Goal: Task Accomplishment & Management: Use online tool/utility

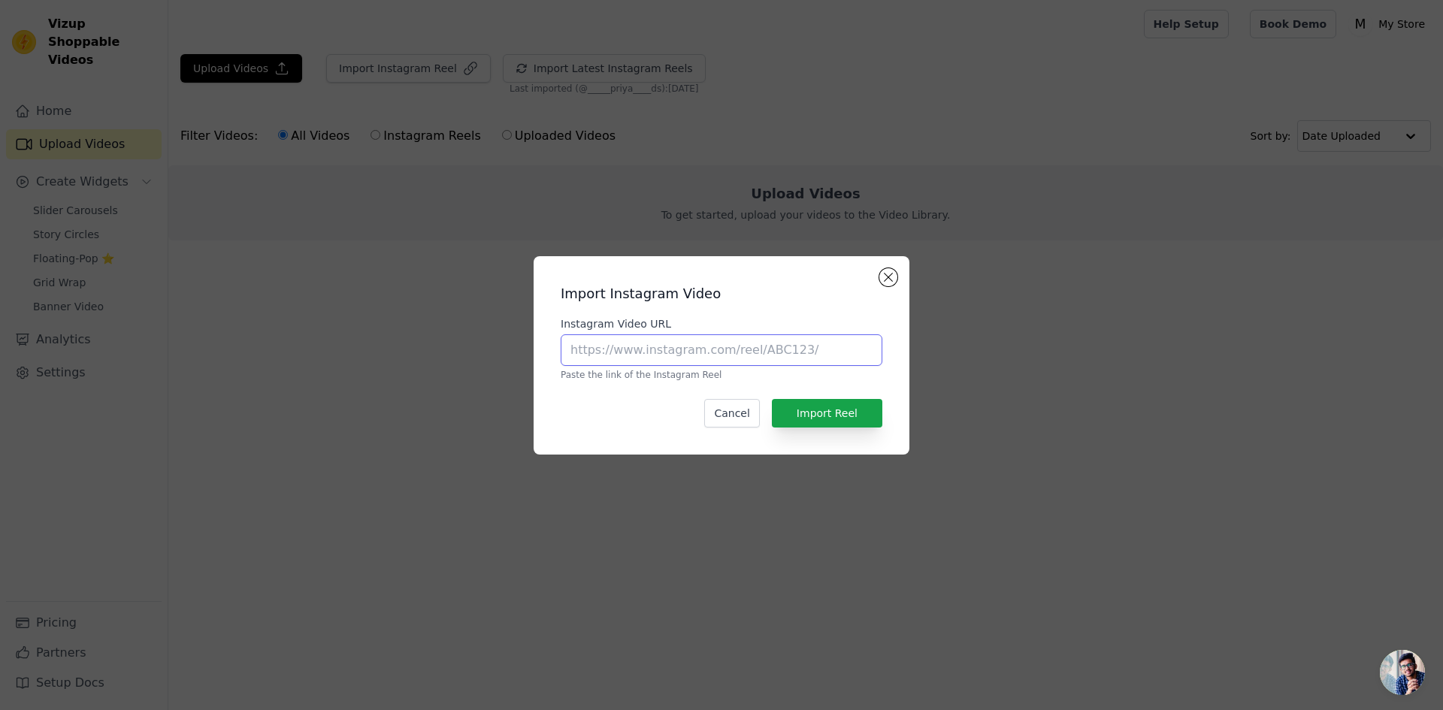
paste input "https://www.instagram.com/reel/DLR8t1ftMSs/?igsh=MTIwNHN1b2prbHZmMQ=="
type input "https://www.instagram.com/reel/DLR8t1ftMSs/?igsh=MTIwNHN1b2prbHZmMQ=="
click at [812, 415] on button "Import Reel" at bounding box center [827, 413] width 110 height 29
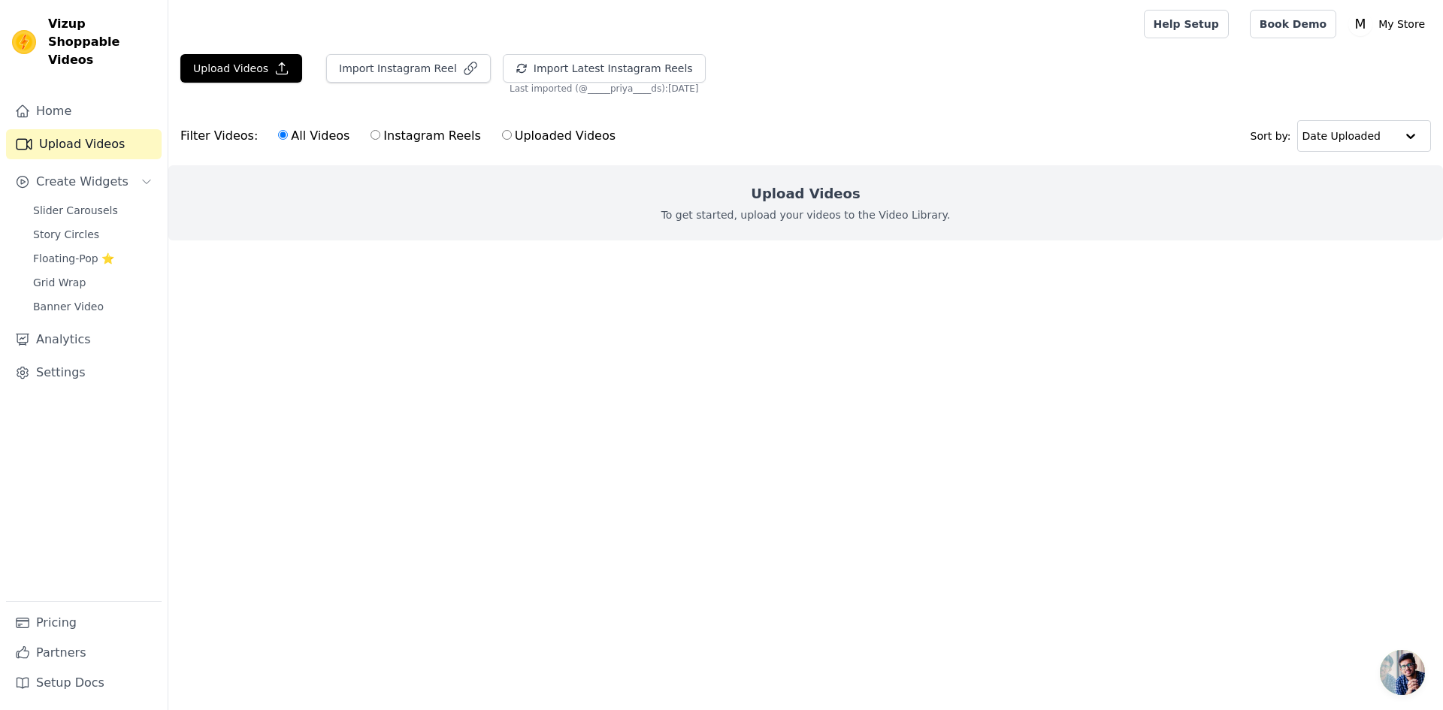
click at [404, 141] on label "Instagram Reels" at bounding box center [425, 136] width 111 height 20
click at [380, 140] on input "Instagram Reels" at bounding box center [376, 135] width 10 height 10
radio input "true"
click at [404, 141] on label "Instagram Reels" at bounding box center [425, 136] width 111 height 20
click at [380, 140] on input "Instagram Reels" at bounding box center [376, 135] width 10 height 10
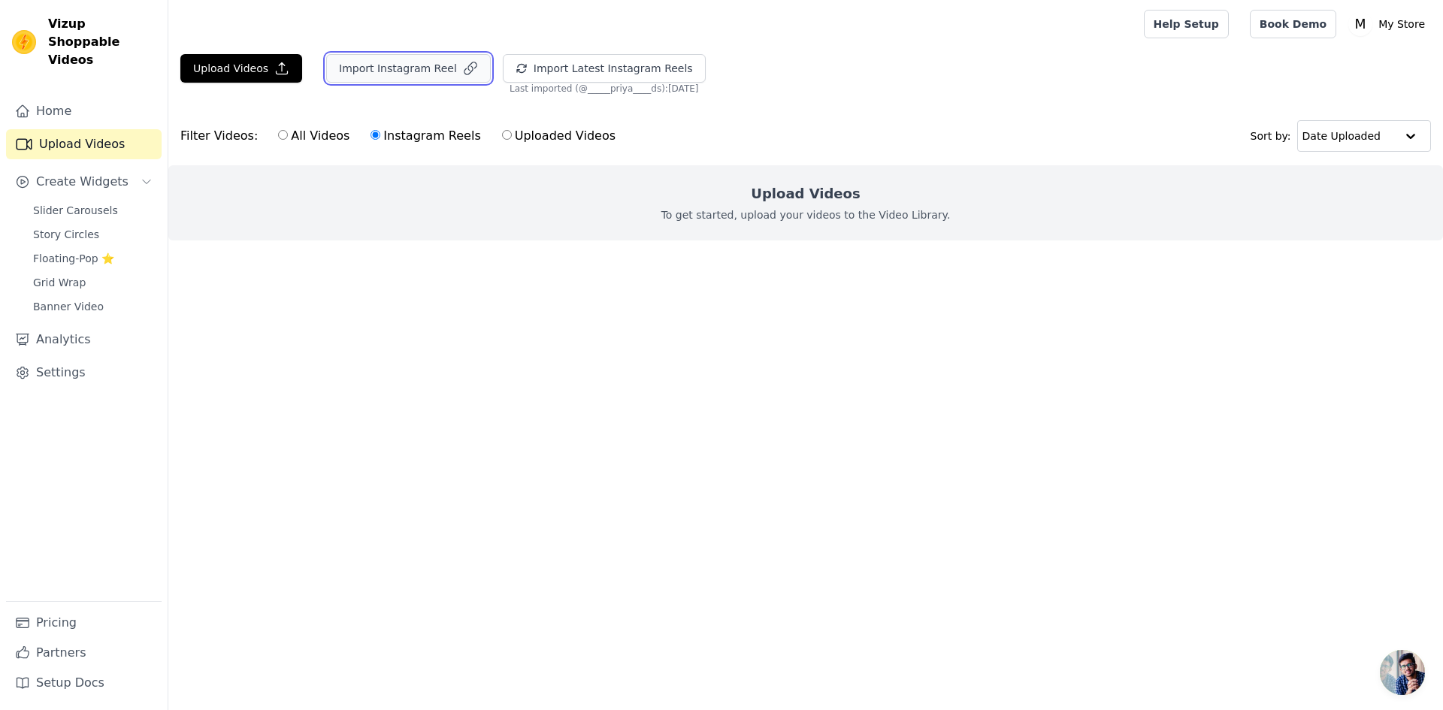
click at [389, 63] on button "Import Instagram Reel" at bounding box center [408, 68] width 165 height 29
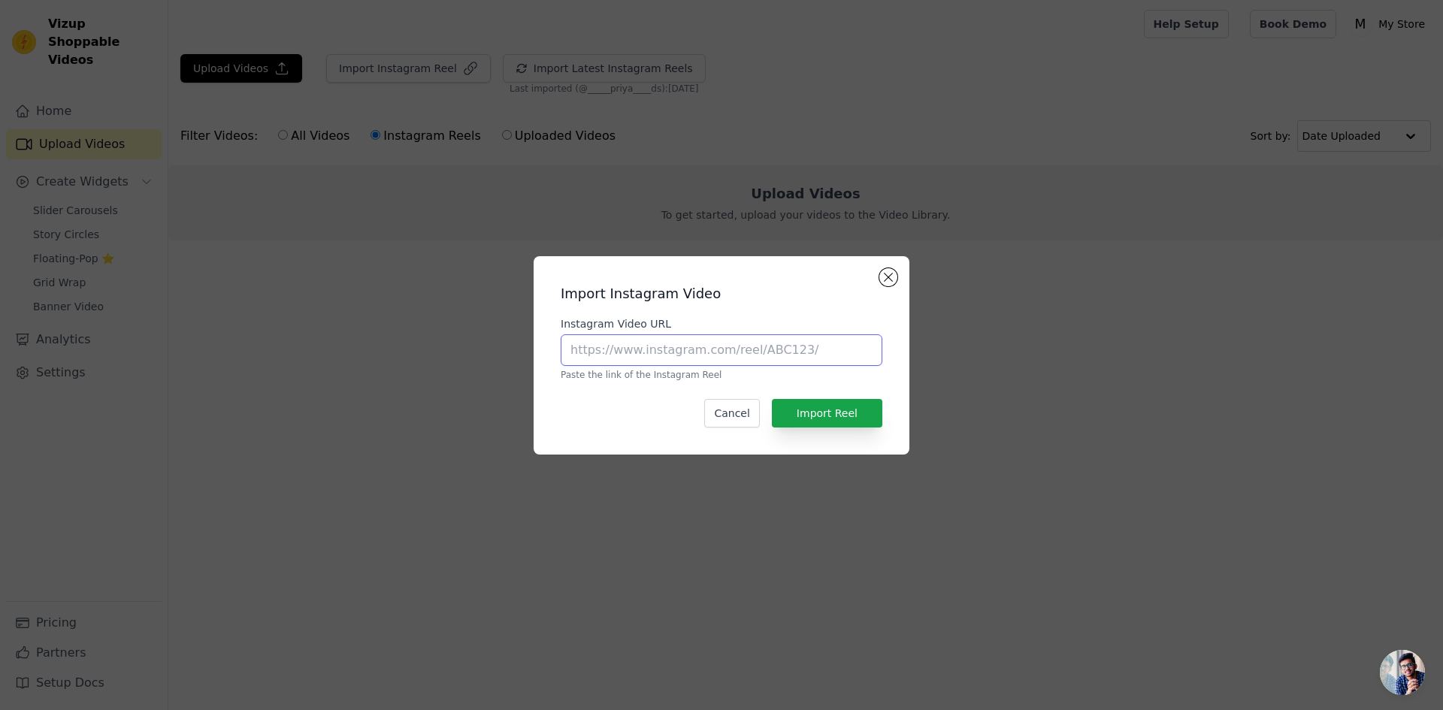
paste input "https://www.instagram.com/reel/DLR8t1ftMSs/?igsh=MTIwNHN1b2prbHZmMQ=="
type input "https://www.instagram.com/reel/DLR8t1ftMSs/?igsh=MTIwNHN1b2prbHZmMQ=="
click at [842, 419] on button "Import Reel" at bounding box center [827, 413] width 110 height 29
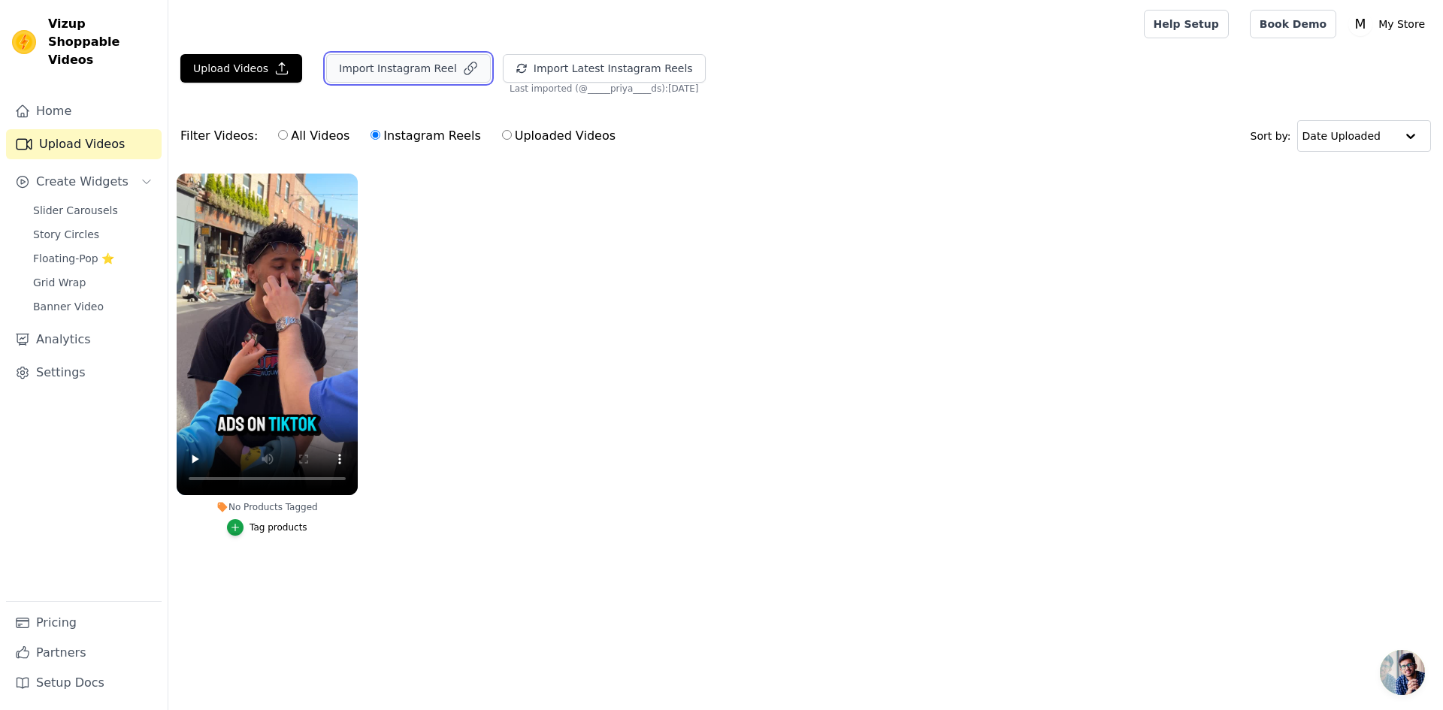
click at [437, 77] on button "Import Instagram Reel" at bounding box center [408, 68] width 165 height 29
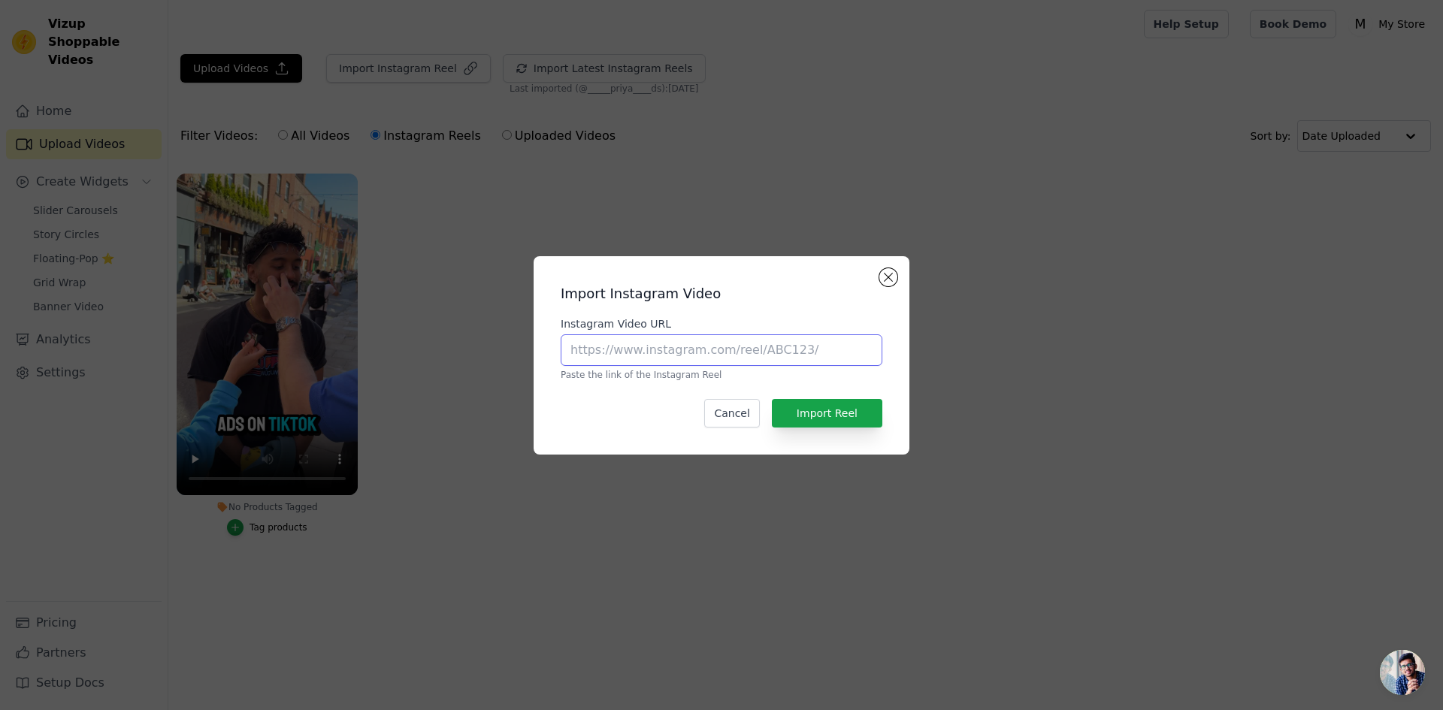
click at [715, 363] on input "Instagram Video URL" at bounding box center [722, 350] width 322 height 32
paste input "https://www.instagram.com/reel/DFjzE1jtqTG/?igsh=eDFuZmZnb21zYjY0"
type input "https://www.instagram.com/reel/DFjzE1jtqTG/?igsh=eDFuZmZnb21zYjY0"
click at [852, 413] on button "Import Reel" at bounding box center [827, 413] width 110 height 29
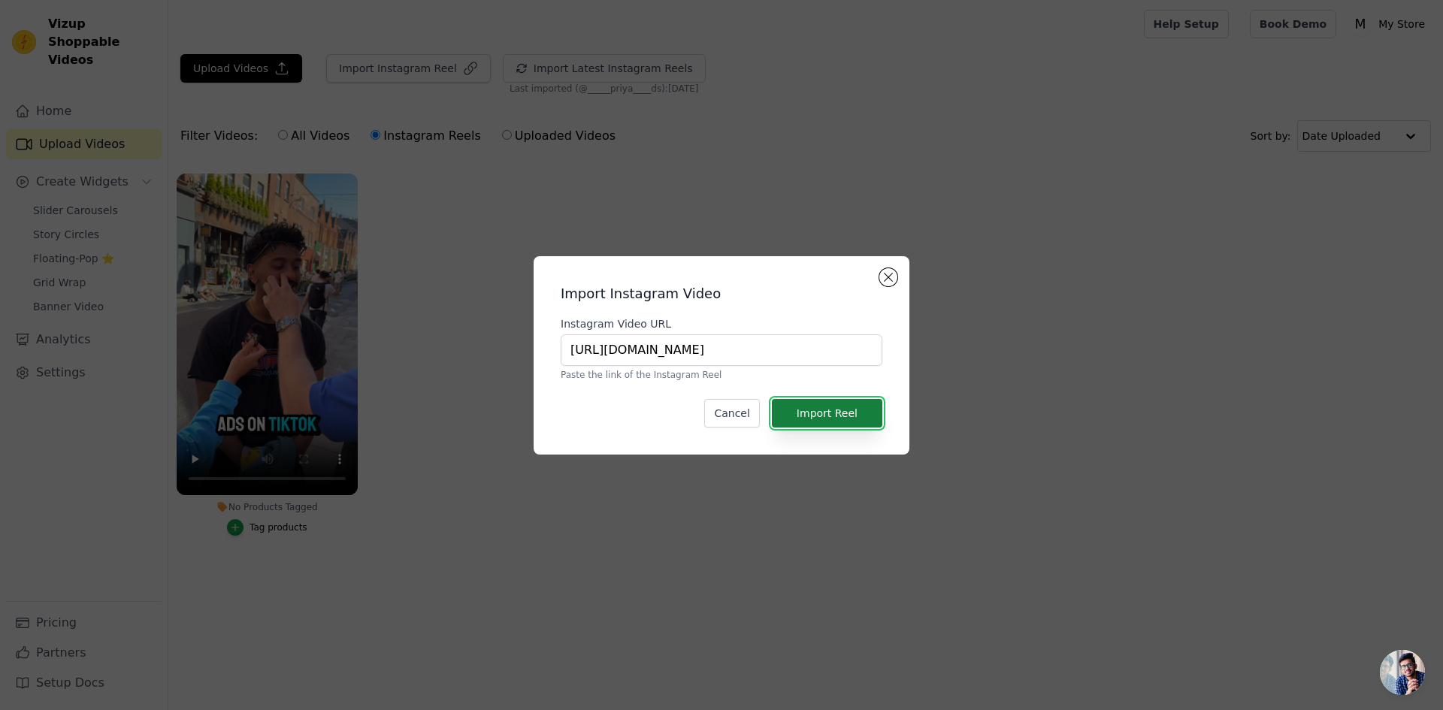
scroll to position [0, 0]
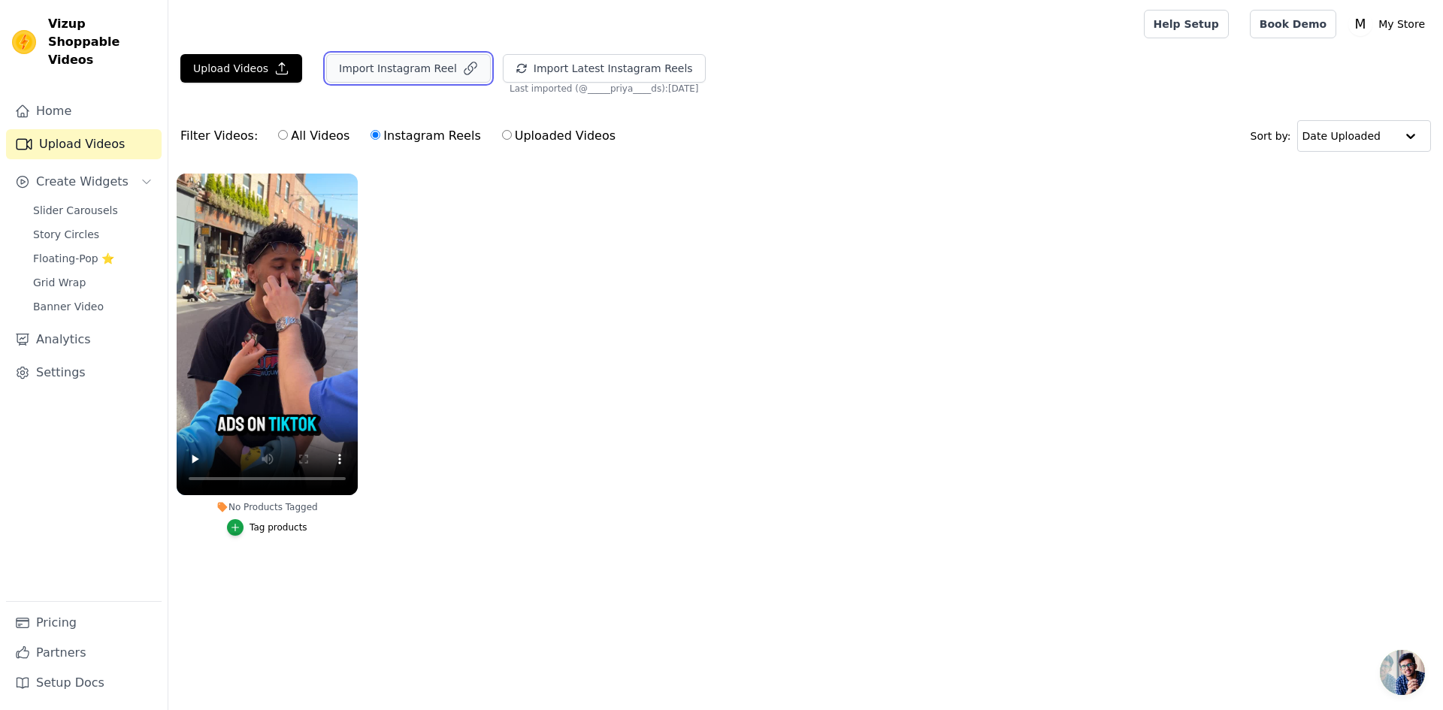
click at [391, 73] on button "Import Instagram Reel" at bounding box center [408, 68] width 165 height 29
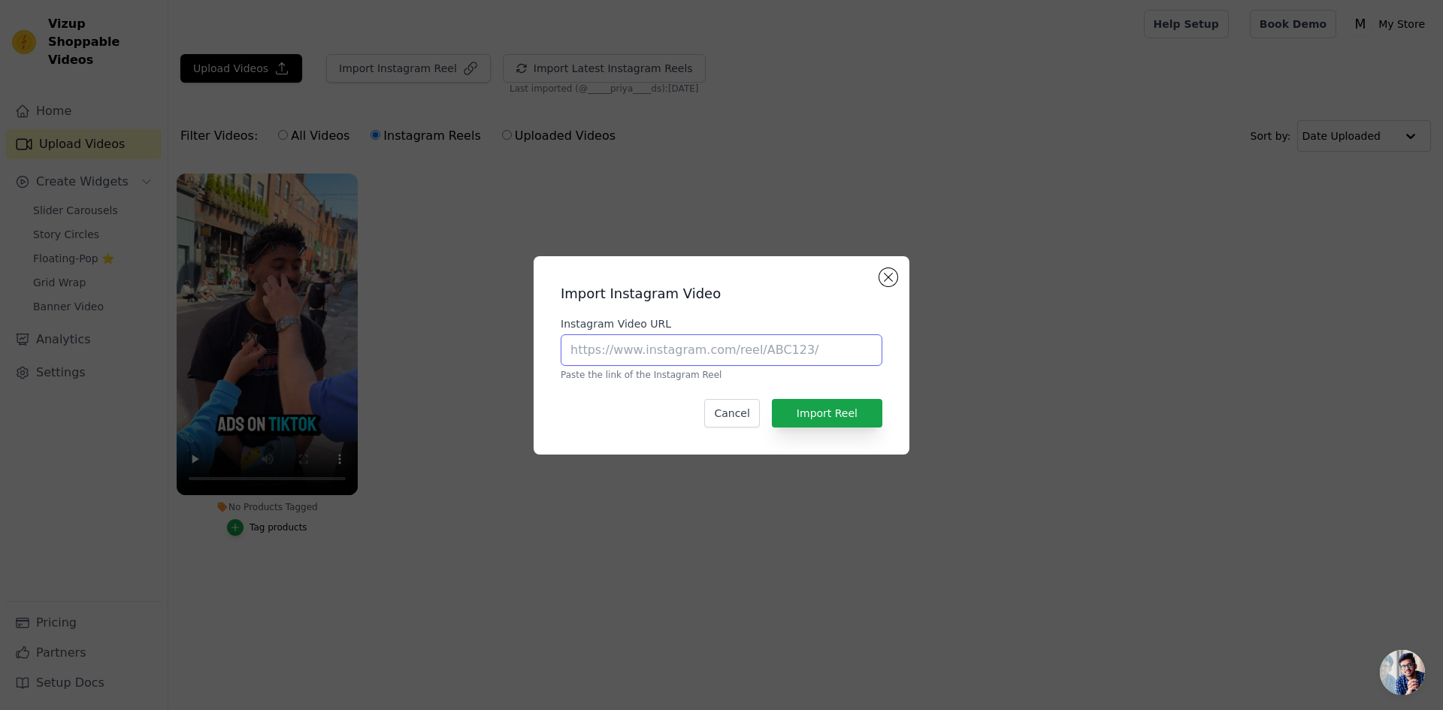
paste input "https://www.instagram.com/reel/DFjzE1jtqTG/?igsh=eDFuZmZnb21zYjY0"
type input "https://www.instagram.com/reel/DFjzE1jtqTG/?igsh=eDFuZmZnb21zYjY0"
click at [851, 408] on button "Import Reel" at bounding box center [827, 413] width 110 height 29
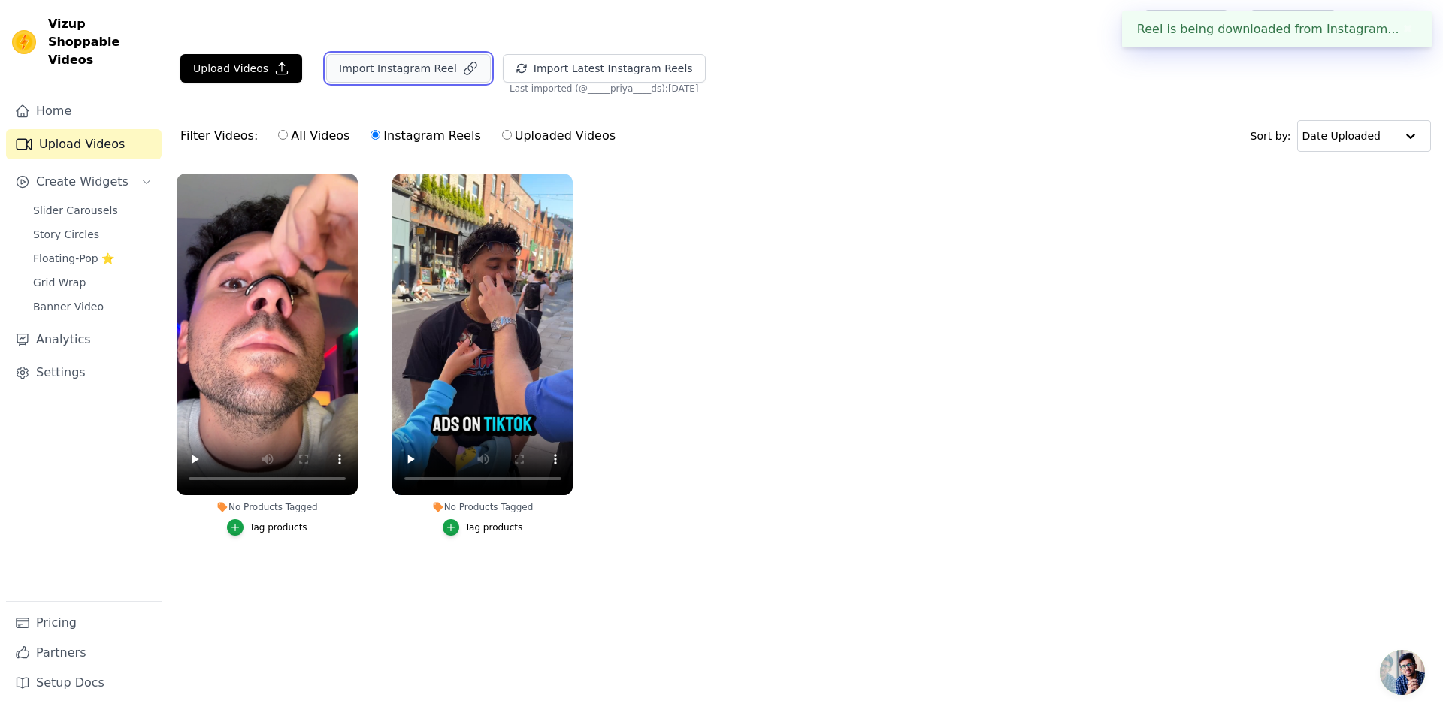
click at [409, 66] on button "Import Instagram Reel" at bounding box center [408, 68] width 165 height 29
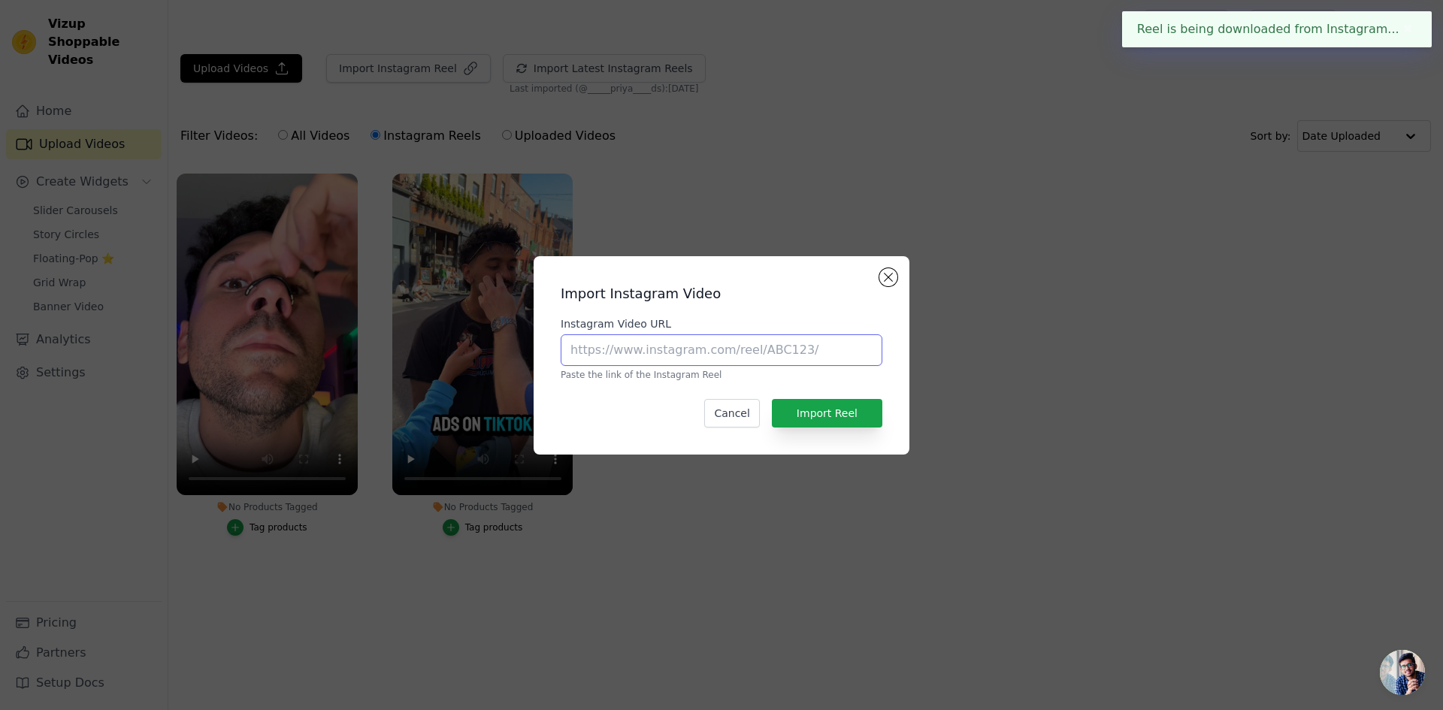
click at [691, 341] on input "Instagram Video URL" at bounding box center [722, 350] width 322 height 32
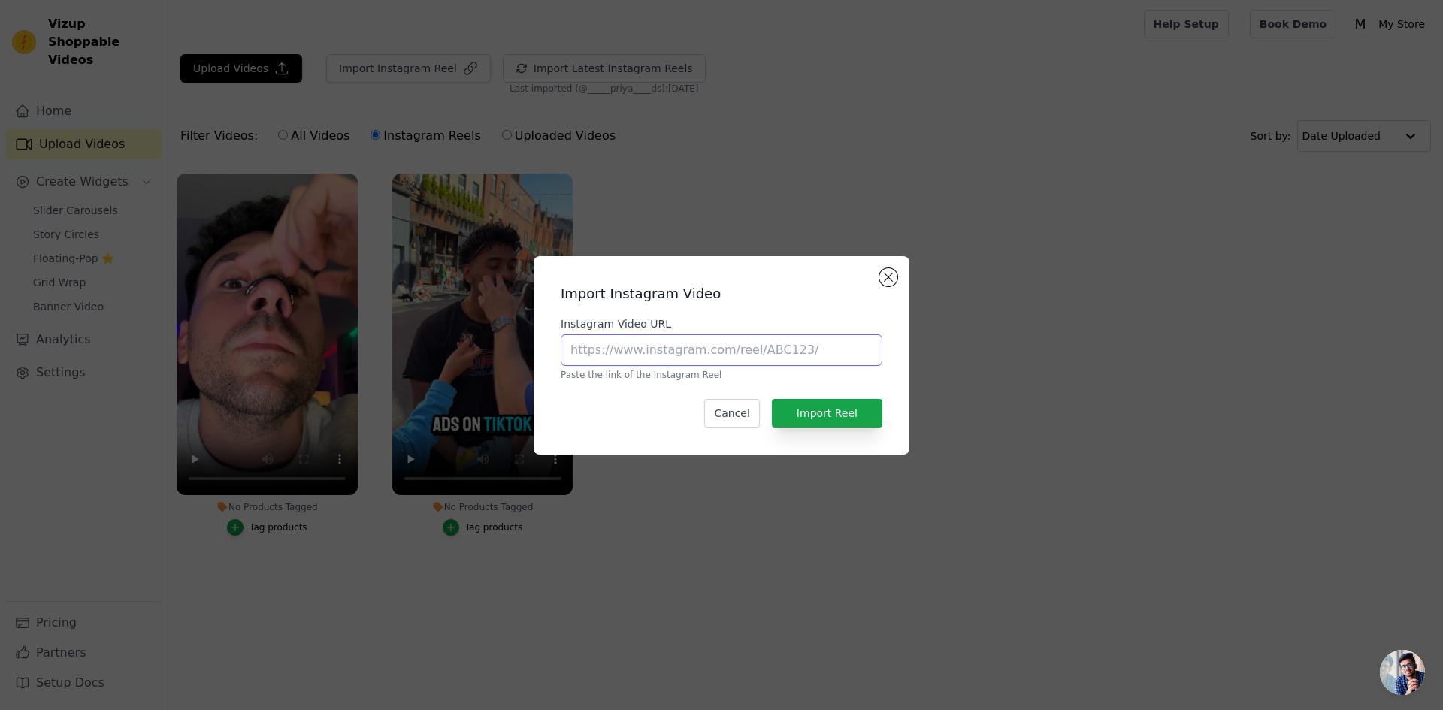
paste input "https://www.instagram.com/reel/DG4CkmhPNrt/?igsh=MTltMTE3dDFxYmZ5eA=="
type input "https://www.instagram.com/reel/DG4CkmhPNrt/?igsh=MTltMTE3dDFxYmZ5eA=="
click at [797, 400] on button "Import Reel" at bounding box center [827, 413] width 110 height 29
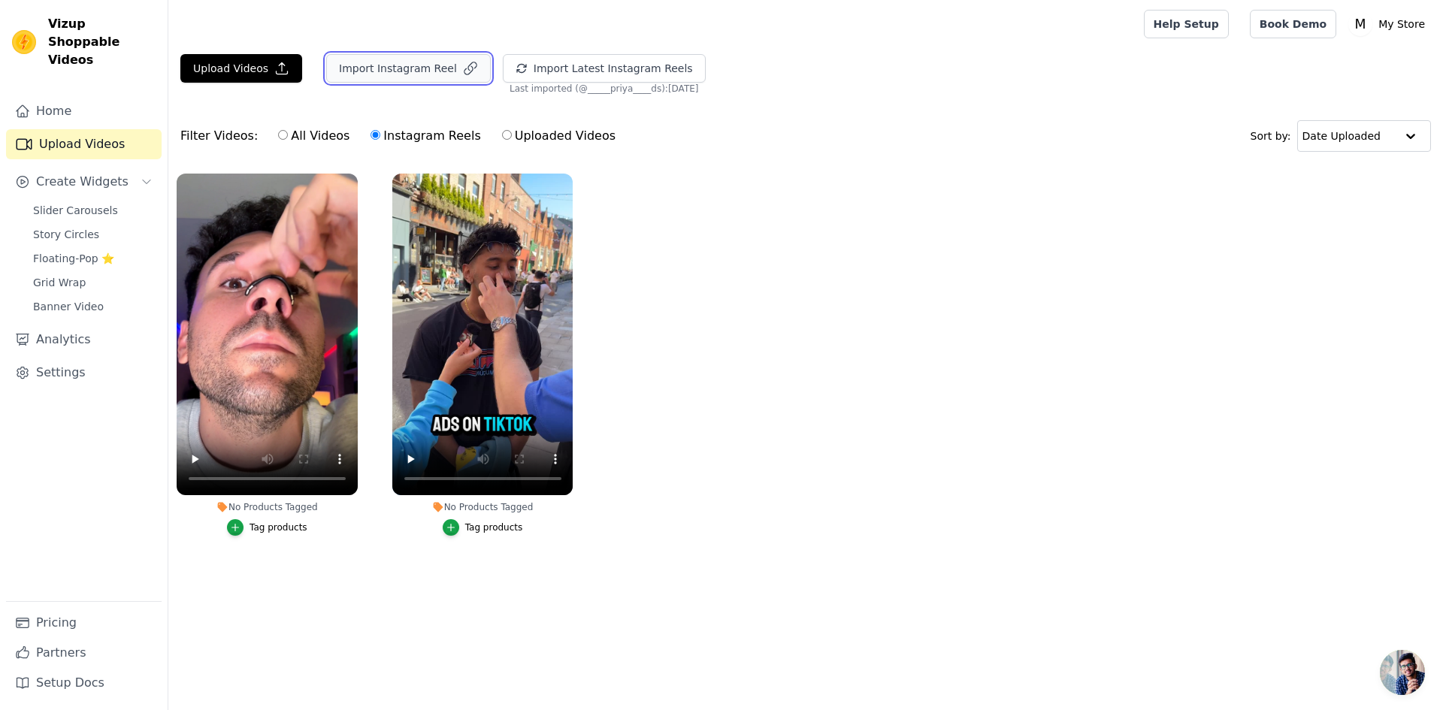
click at [426, 55] on button "Import Instagram Reel" at bounding box center [408, 68] width 165 height 29
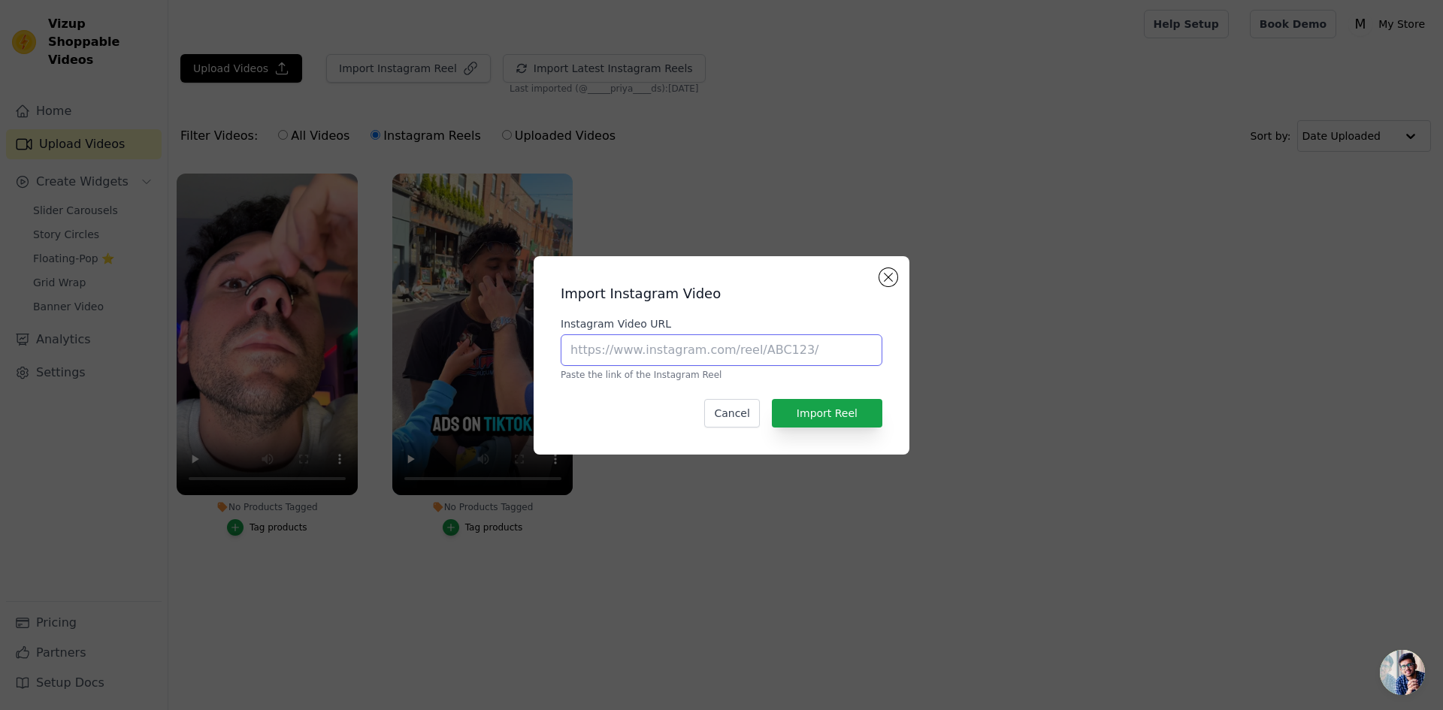
paste input "https://www.instagram.com/reel/DG4CkmhPNrt/?igsh=MTltMTE3dDFxYmZ5eA=="
type input "https://www.instagram.com/reel/DG4CkmhPNrt/?igsh=MTltMTE3dDFxYmZ5eA=="
click at [853, 421] on button "Import Reel" at bounding box center [827, 413] width 110 height 29
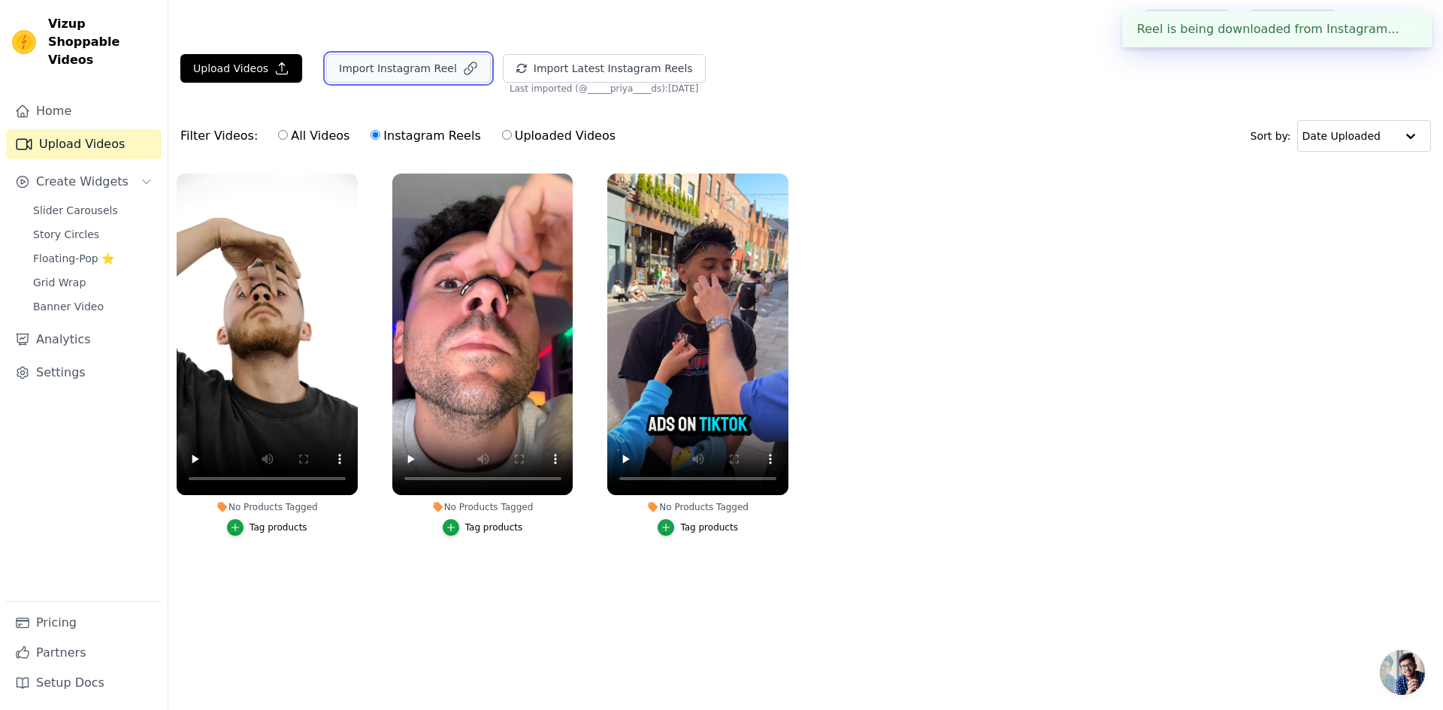
click at [363, 63] on button "Import Instagram Reel" at bounding box center [408, 68] width 165 height 29
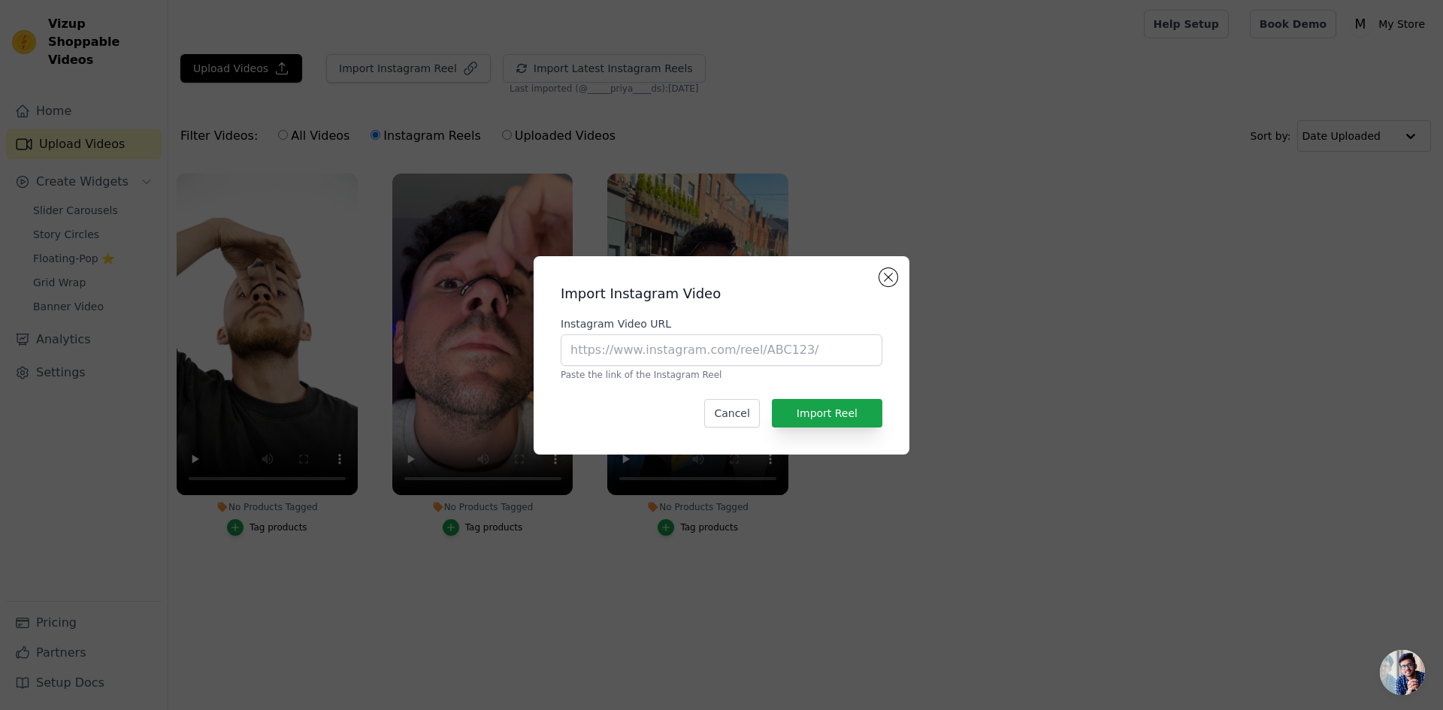
click at [237, 362] on div "Import Instagram Video Instagram Video URL Paste the link of the Instagram Reel…" at bounding box center [721, 355] width 1395 height 247
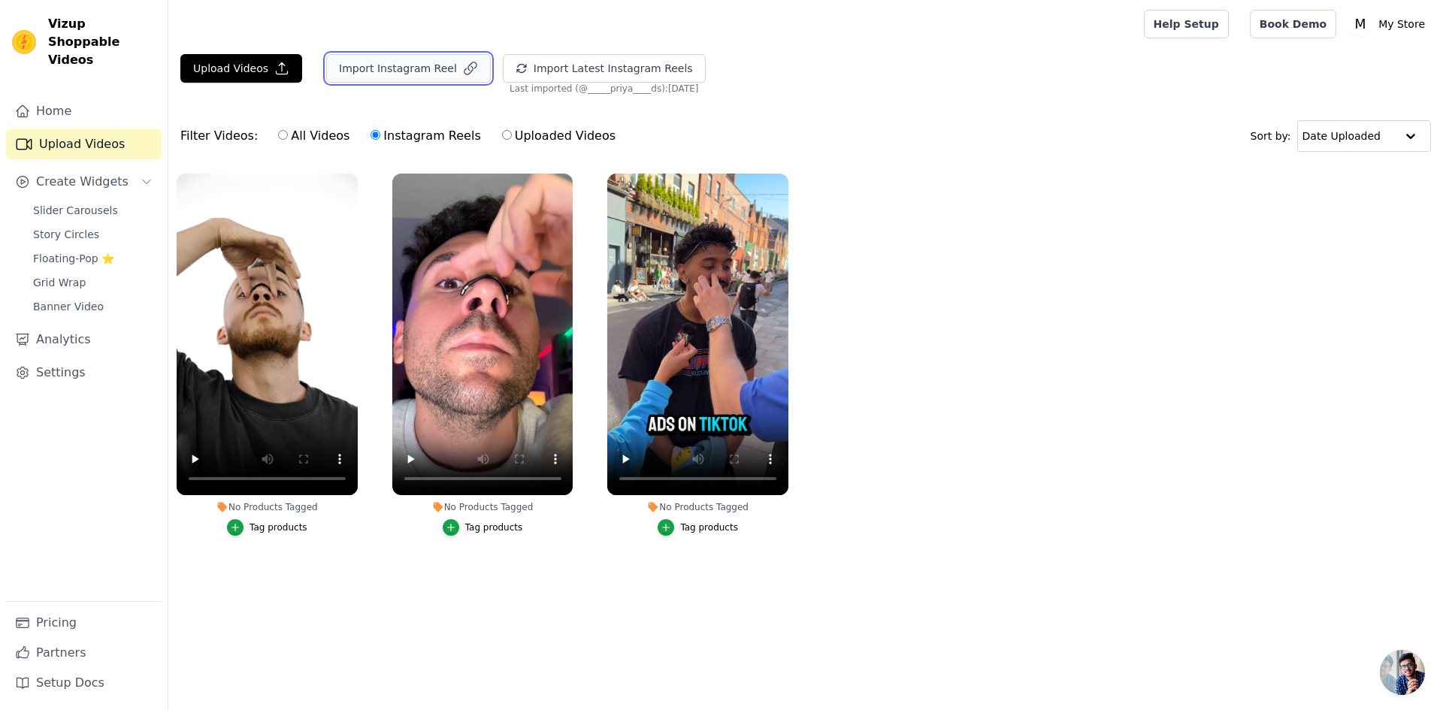
click at [392, 74] on button "Import Instagram Reel" at bounding box center [408, 68] width 165 height 29
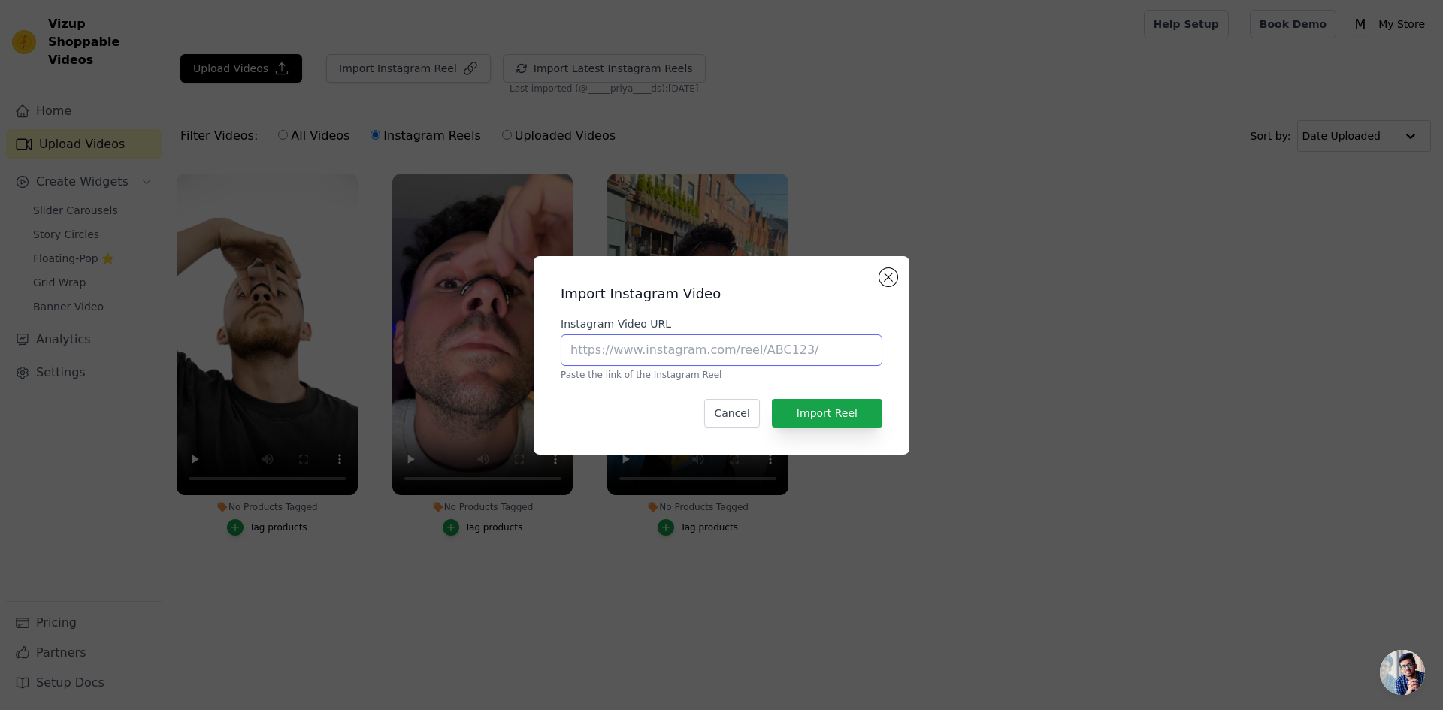
paste input "https://www.instagram.com/reel/DCM927rscUw/?igsh=MXc0azNnc2ExeXpuZg=="
type input "https://www.instagram.com/reel/DCM927rscUw/?igsh=MXc0azNnc2ExeXpuZg=="
click at [810, 417] on button "Import Reel" at bounding box center [827, 413] width 110 height 29
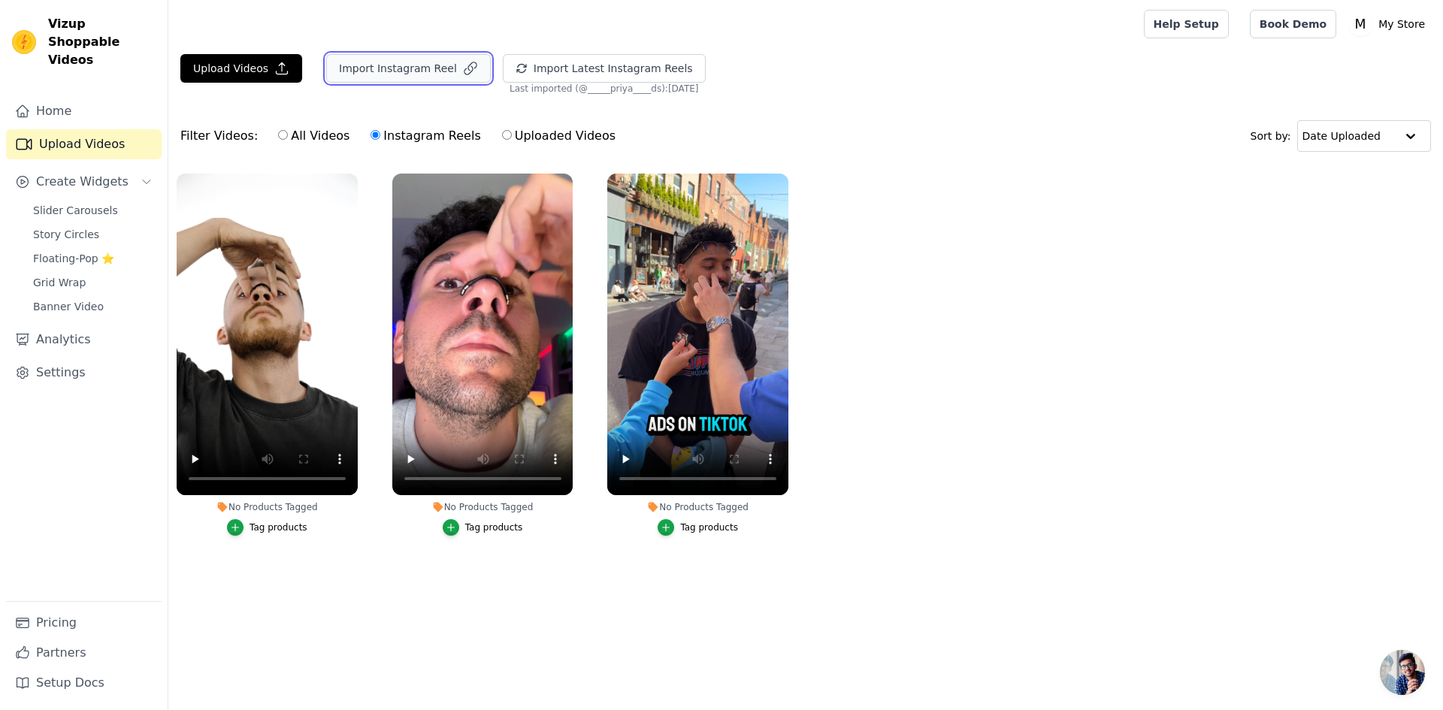
click at [392, 70] on button "Import Instagram Reel" at bounding box center [408, 68] width 165 height 29
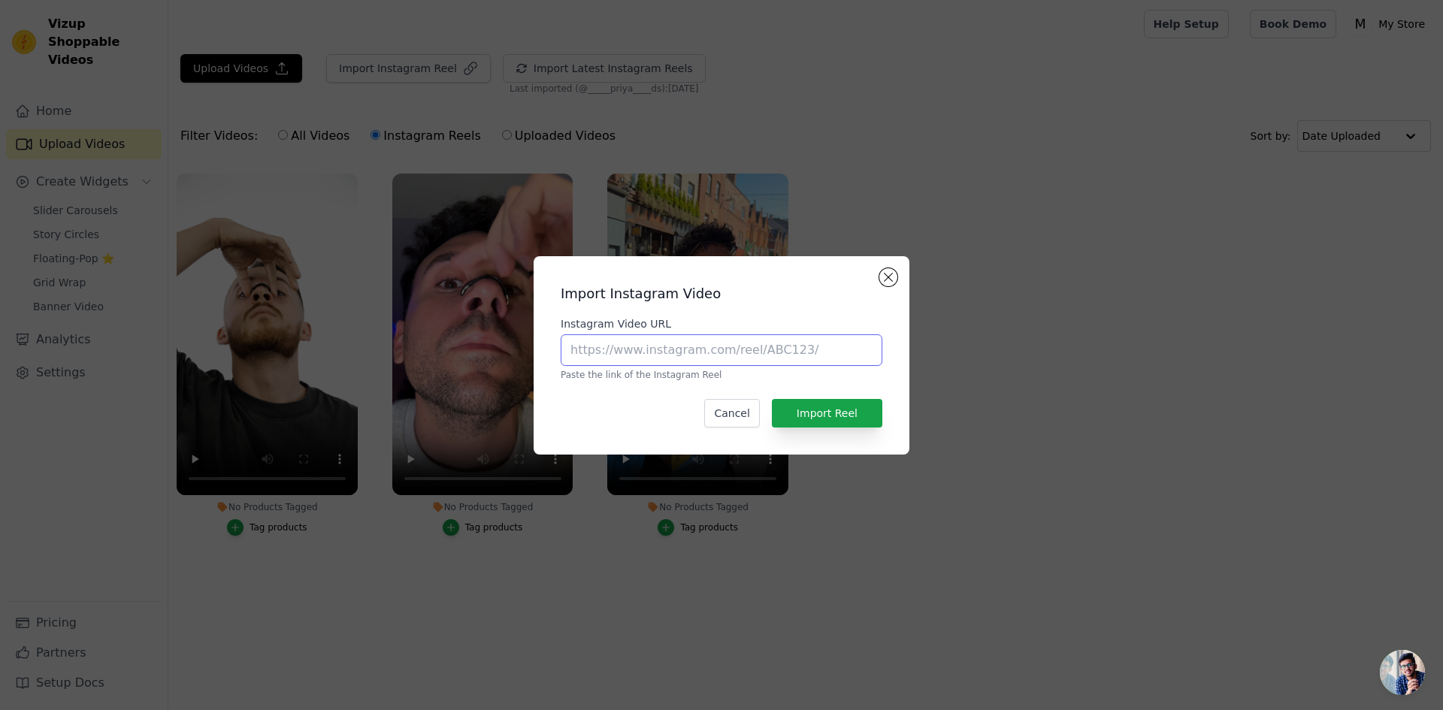
paste input "https://www.instagram.com/reel/DCM927rscUw/?igsh=MXc0azNnc2ExeXpuZg=="
type input "https://www.instagram.com/reel/DCM927rscUw/?igsh=MXc0azNnc2ExeXpuZg=="
click at [816, 413] on button "Import Reel" at bounding box center [827, 413] width 110 height 29
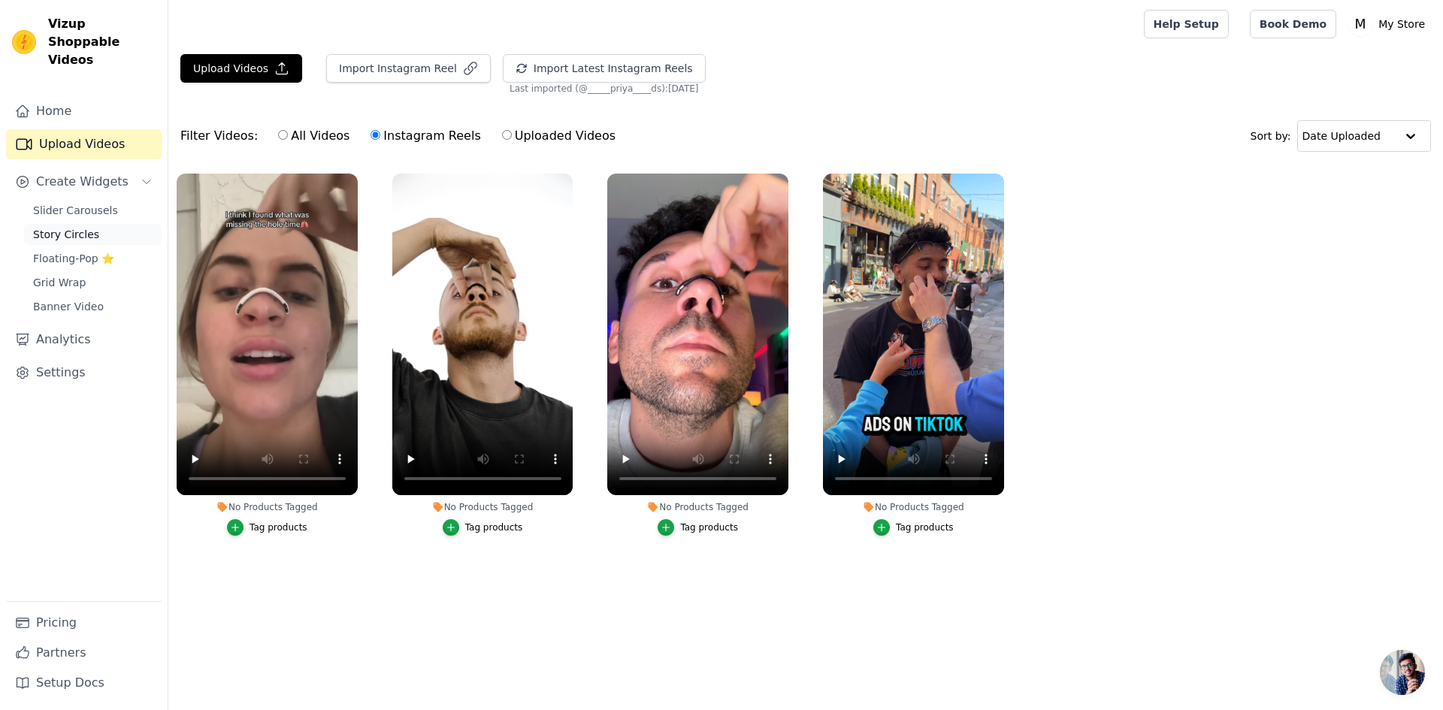
click at [72, 227] on span "Story Circles" at bounding box center [66, 234] width 66 height 15
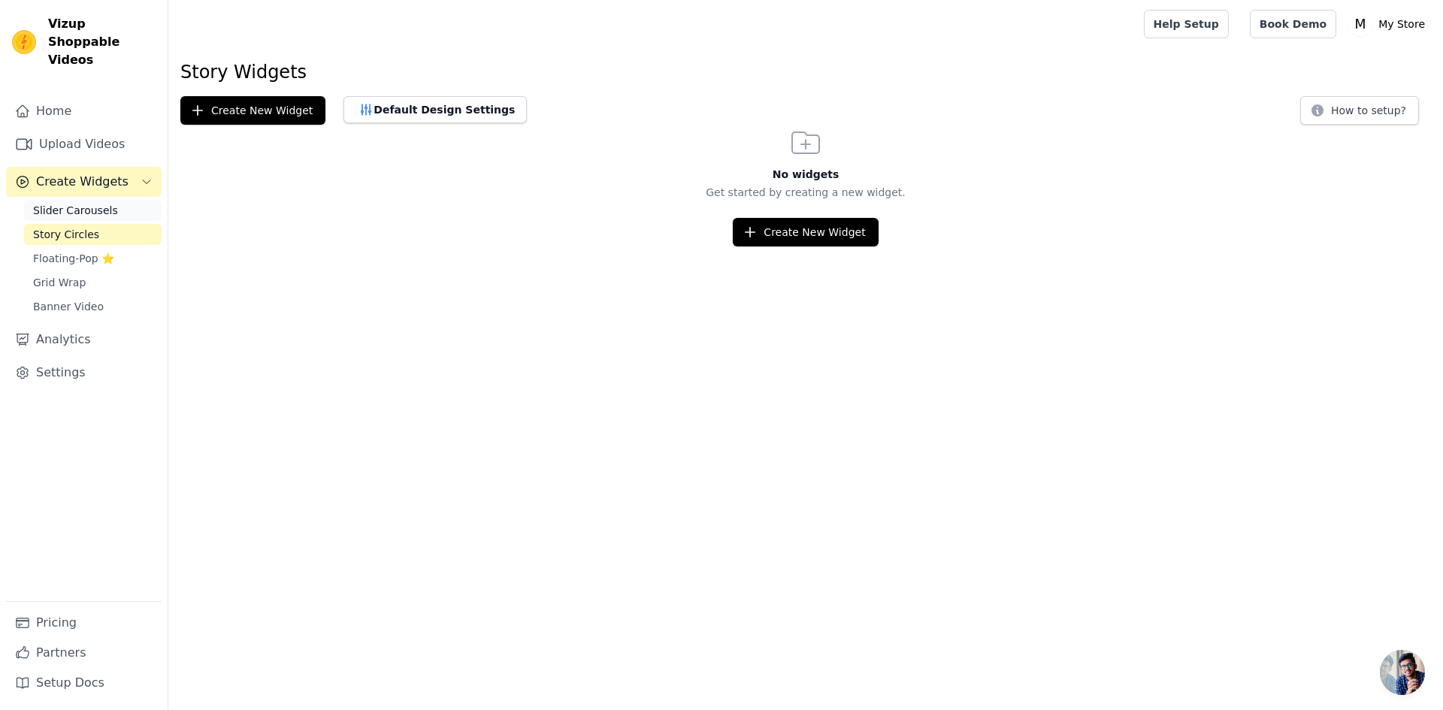
click at [132, 200] on link "Slider Carousels" at bounding box center [93, 210] width 138 height 21
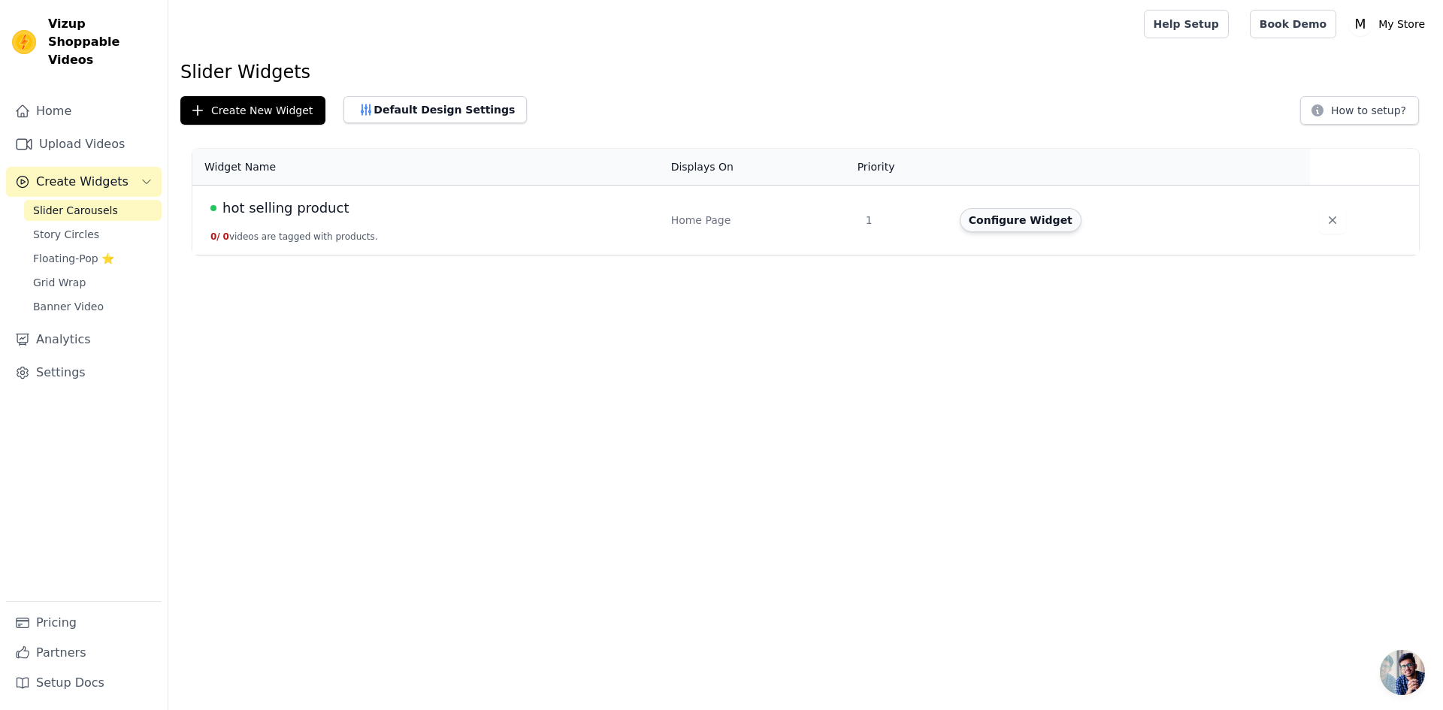
click at [1021, 217] on button "Configure Widget" at bounding box center [1021, 220] width 122 height 24
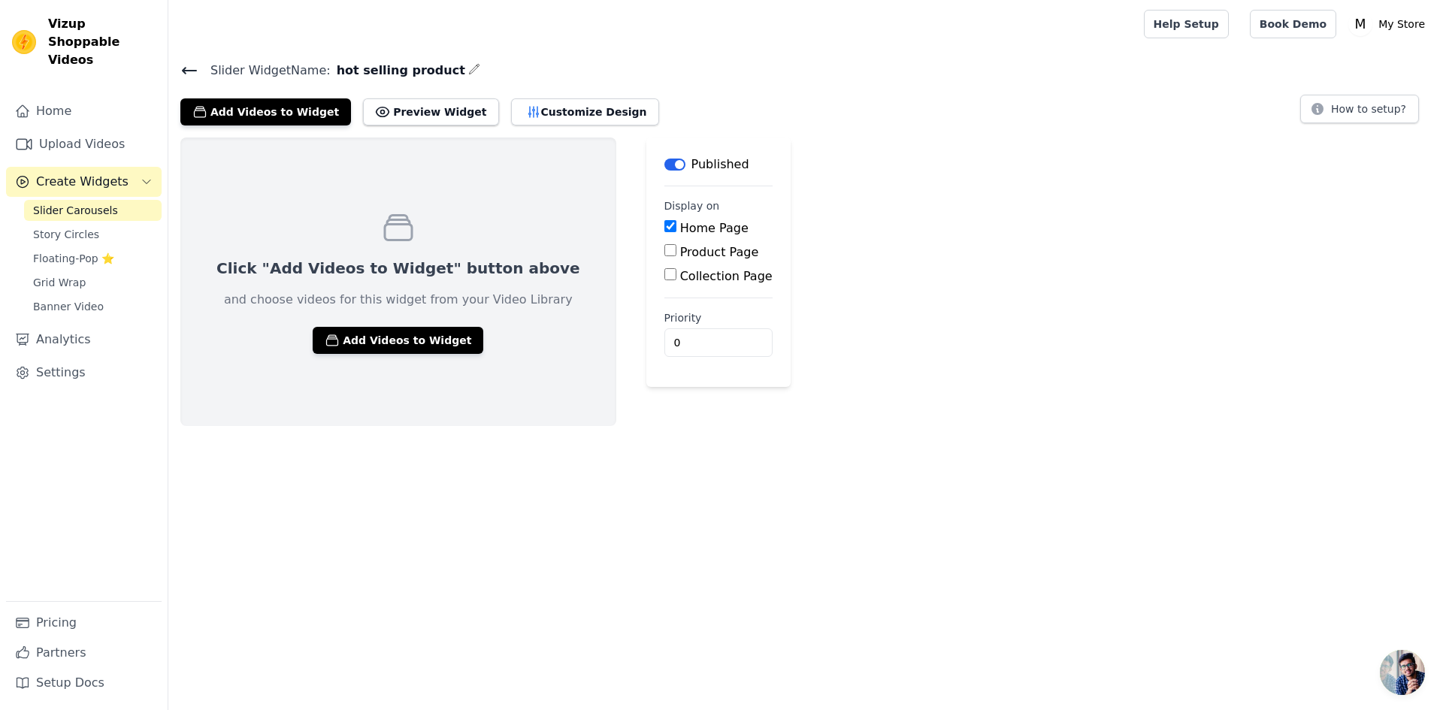
click at [680, 257] on label "Product Page" at bounding box center [719, 252] width 79 height 14
click at [666, 256] on input "Product Page" at bounding box center [670, 250] width 12 height 12
checkbox input "true"
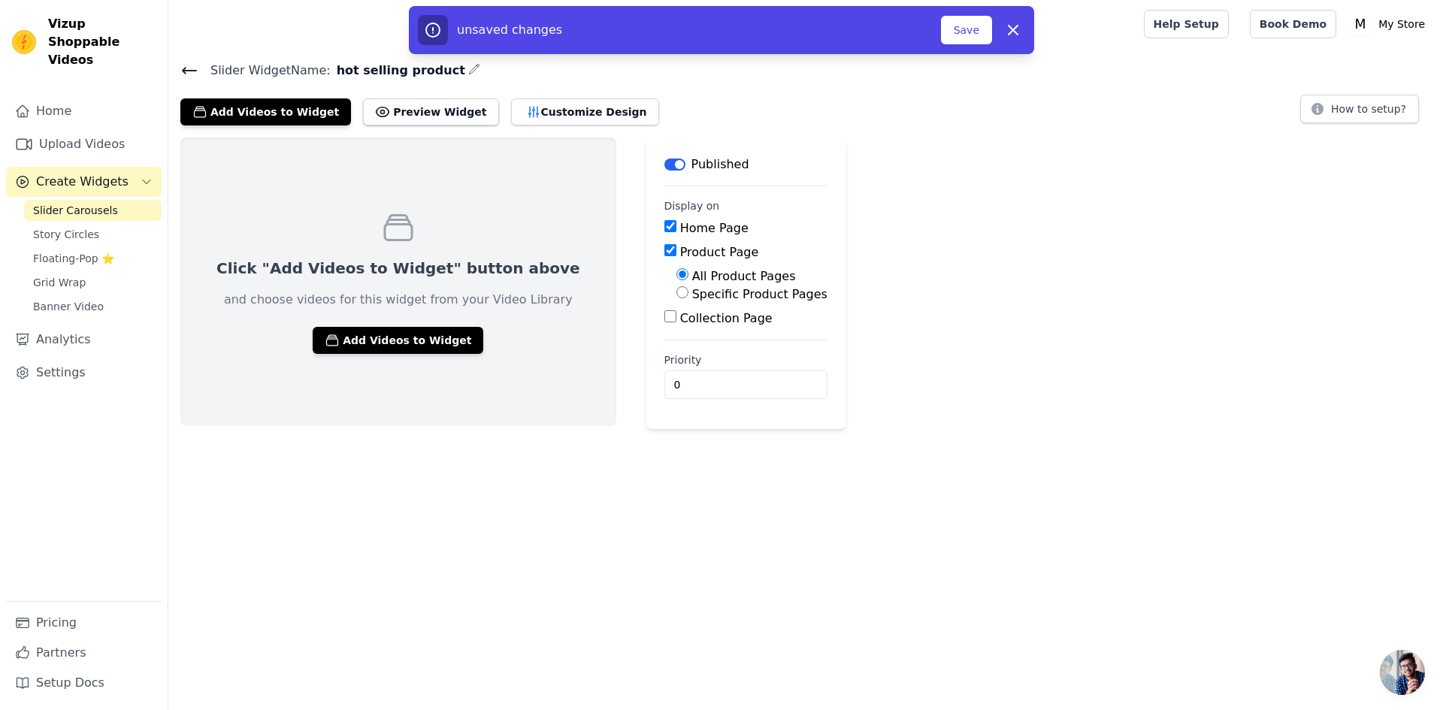
click at [692, 300] on label "Specific Product Pages" at bounding box center [759, 294] width 135 height 14
click at [676, 298] on input "Specific Product Pages" at bounding box center [682, 292] width 12 height 12
radio input "true"
click at [667, 310] on div "All Product Pages Specific Product Pages Select Products" at bounding box center [745, 311] width 163 height 86
click at [676, 321] on button "Select Products" at bounding box center [726, 329] width 101 height 26
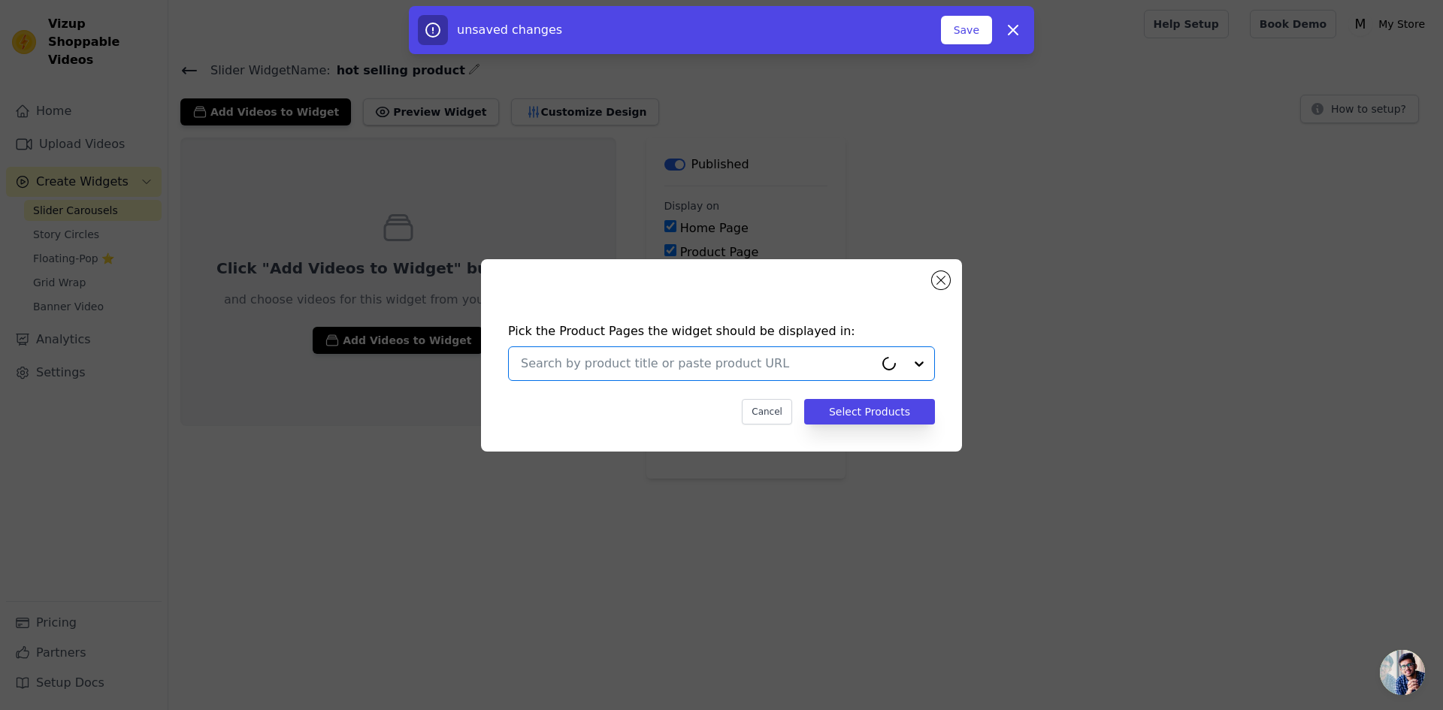
click at [691, 361] on input "text" at bounding box center [697, 364] width 353 height 18
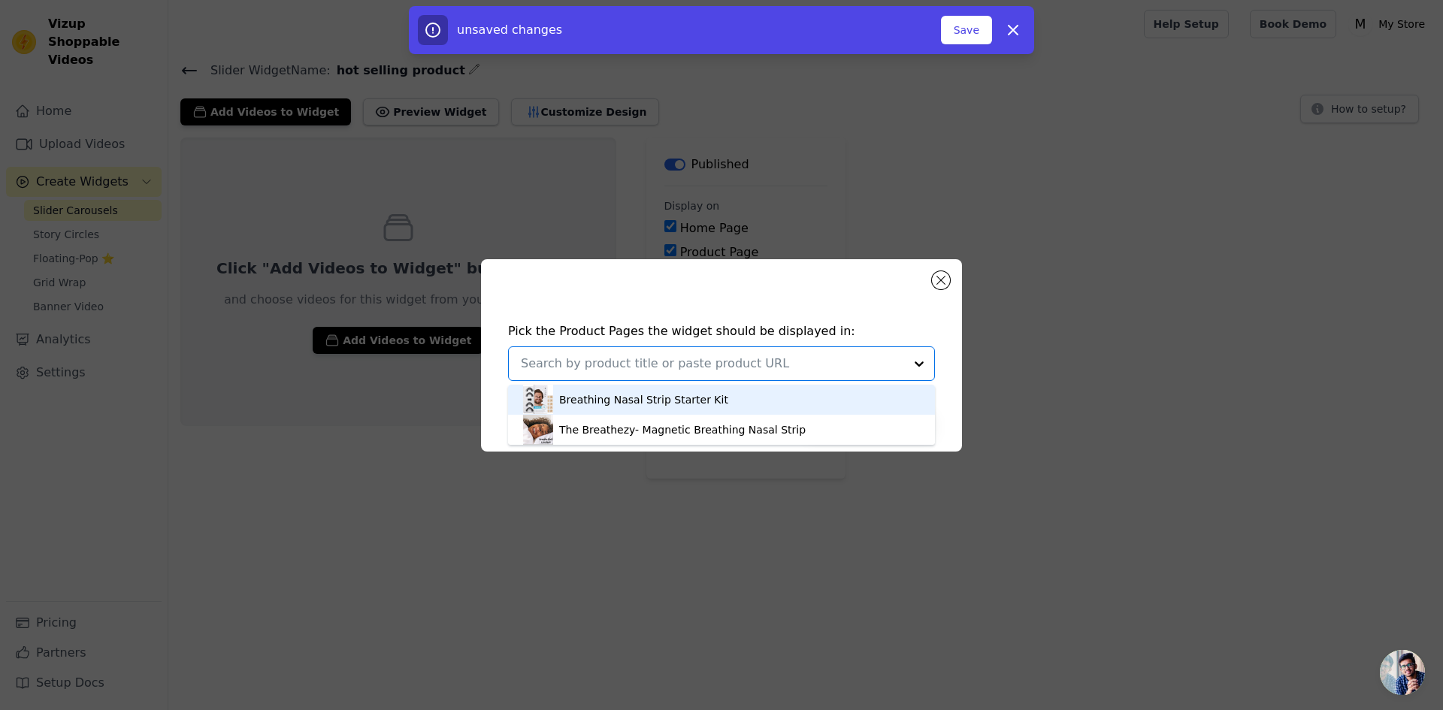
click at [691, 413] on div "Breathing Nasal Strip Starter Kit" at bounding box center [721, 400] width 397 height 30
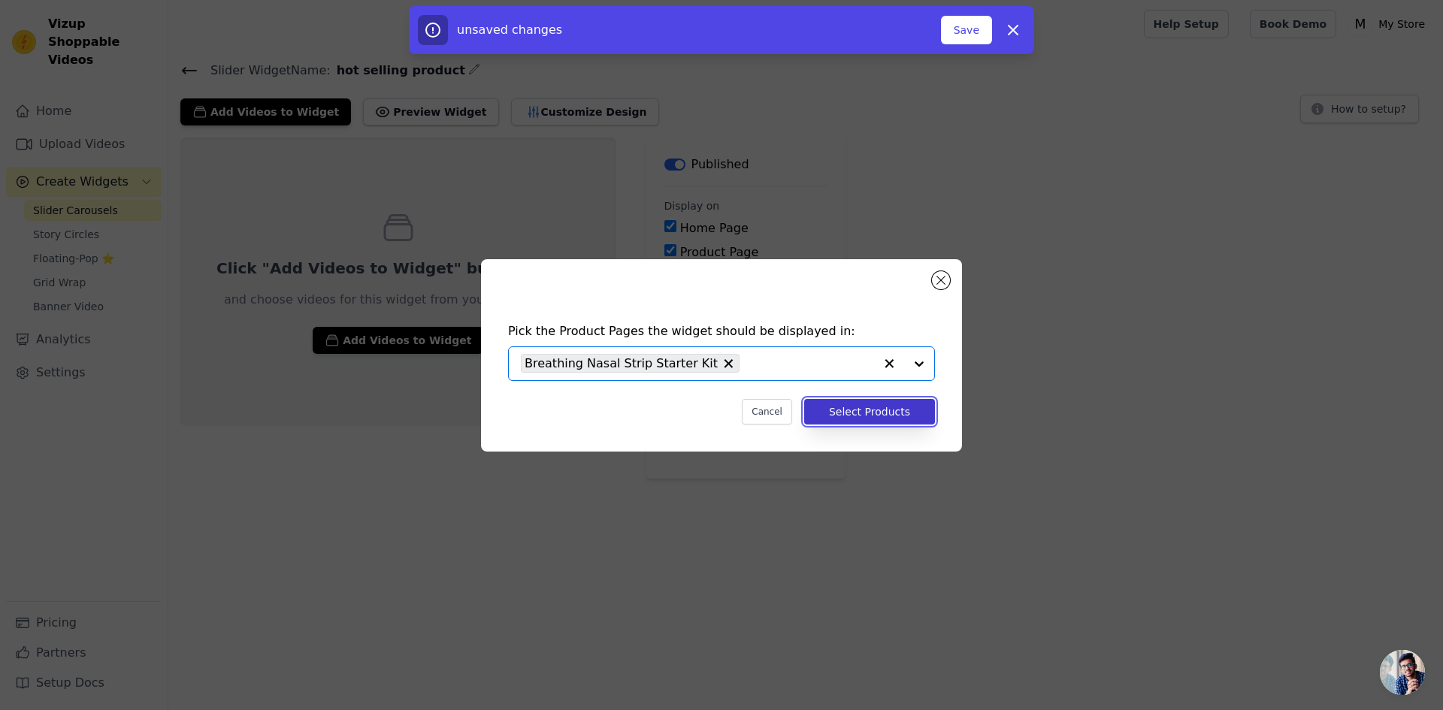
click at [826, 417] on button "Select Products" at bounding box center [869, 412] width 131 height 26
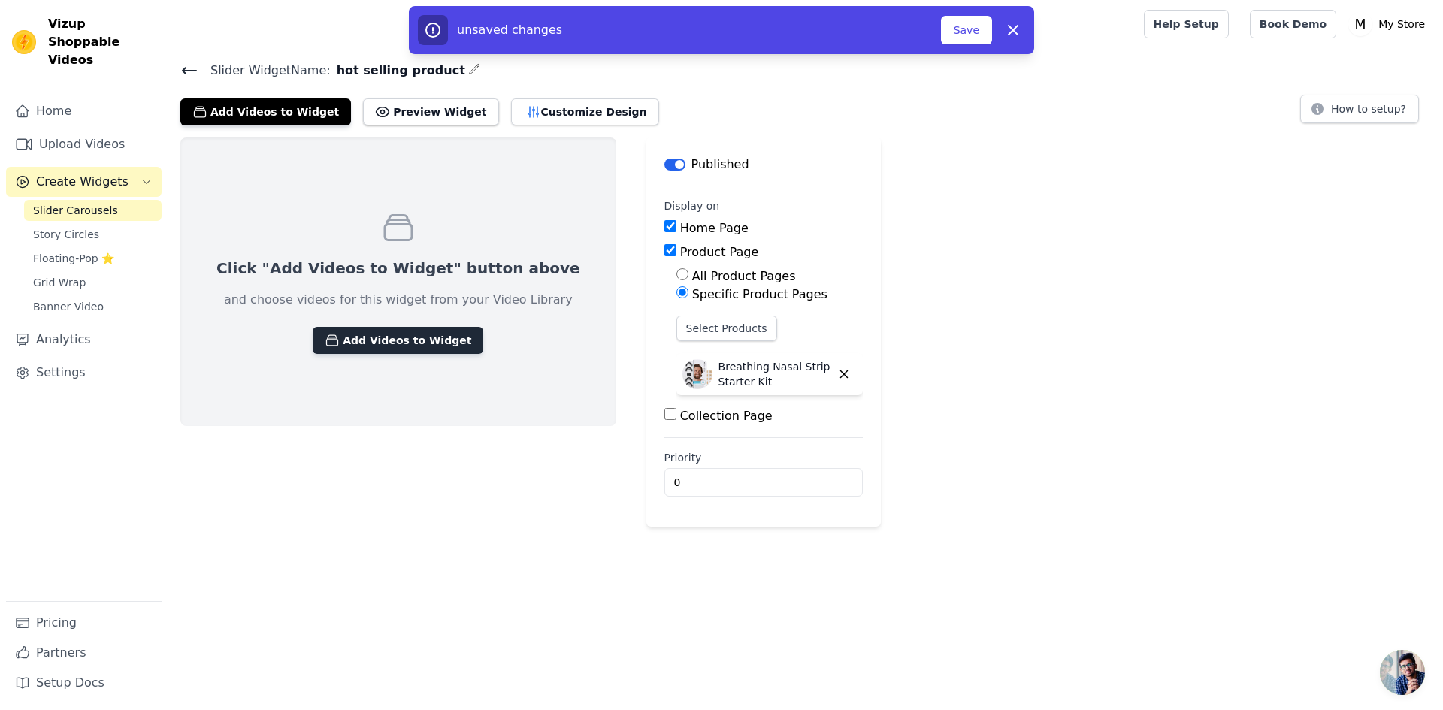
click at [410, 350] on button "Add Videos to Widget" at bounding box center [398, 340] width 171 height 27
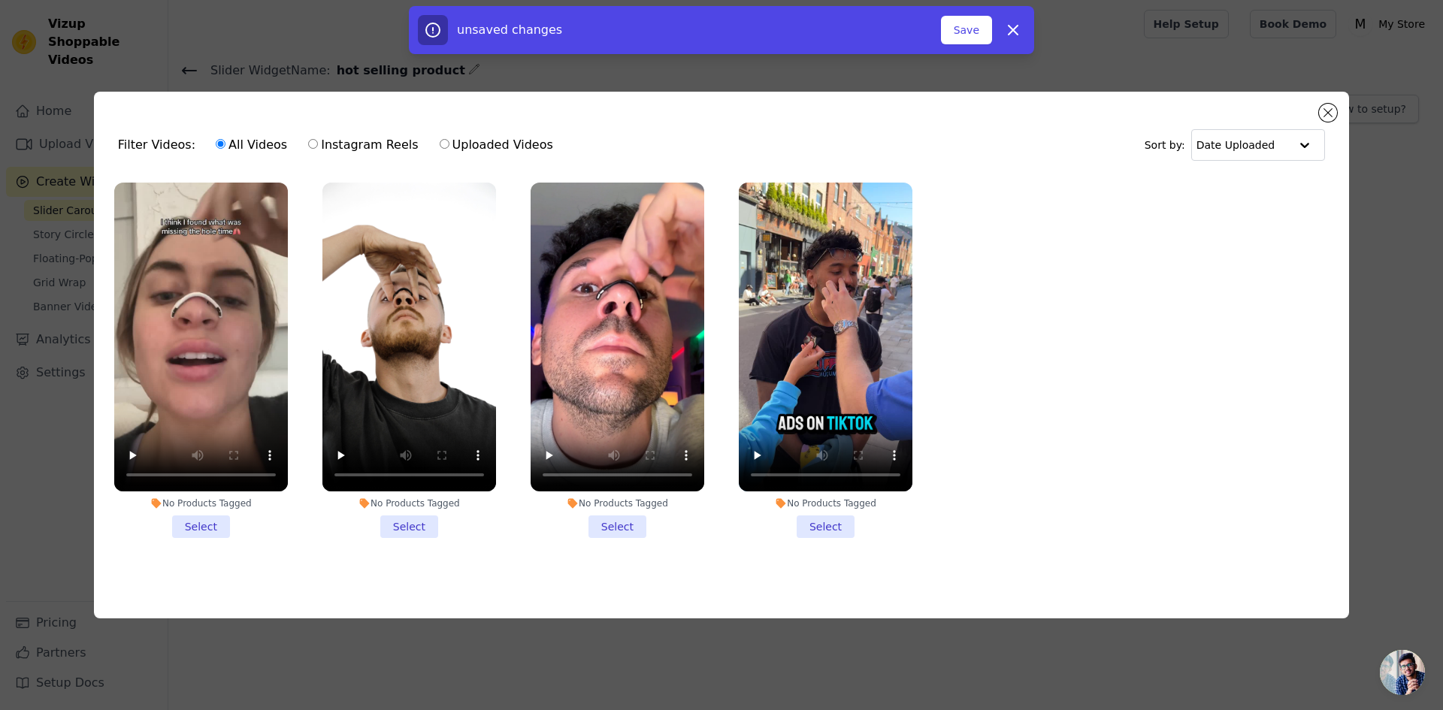
click at [630, 521] on li "No Products Tagged Select" at bounding box center [618, 360] width 174 height 355
click at [0, 0] on input "No Products Tagged Select" at bounding box center [0, 0] width 0 height 0
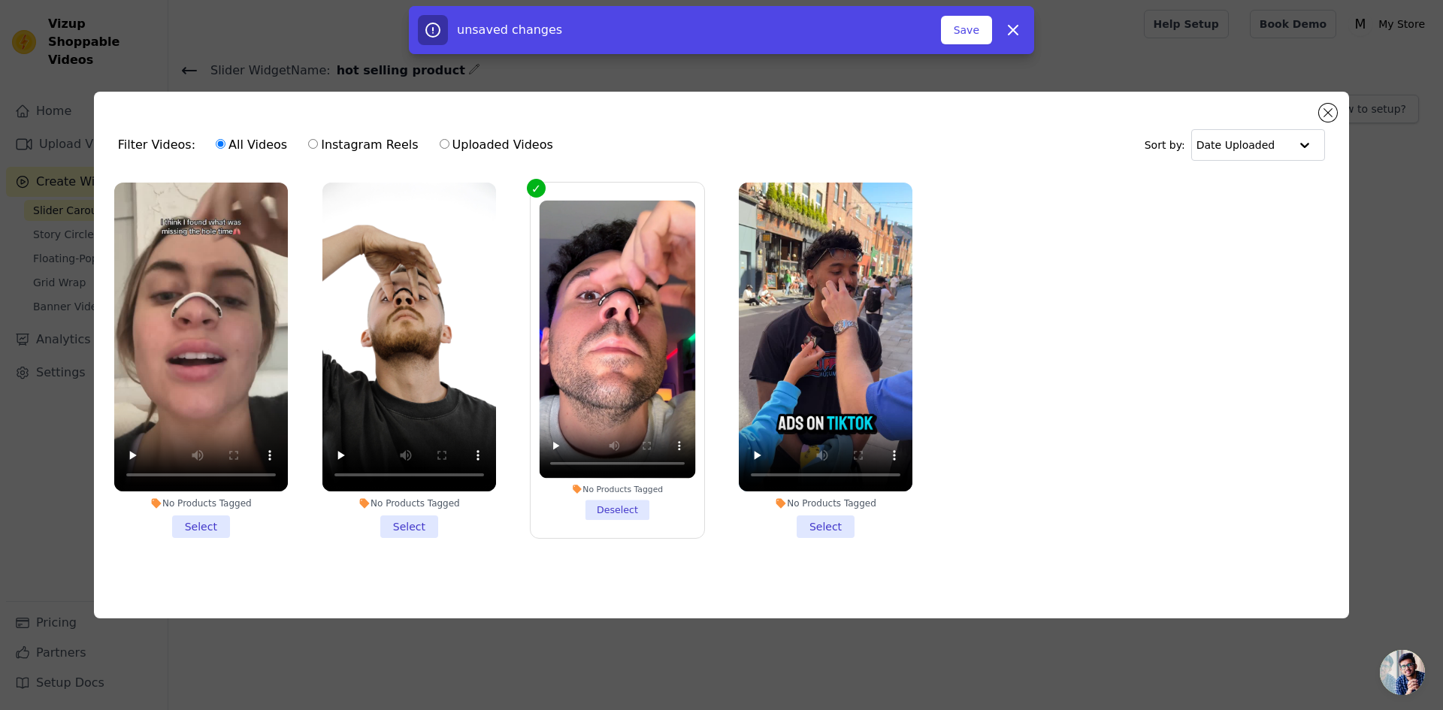
click at [813, 512] on li "No Products Tagged Select" at bounding box center [826, 360] width 174 height 355
click at [0, 0] on input "No Products Tagged Select" at bounding box center [0, 0] width 0 height 0
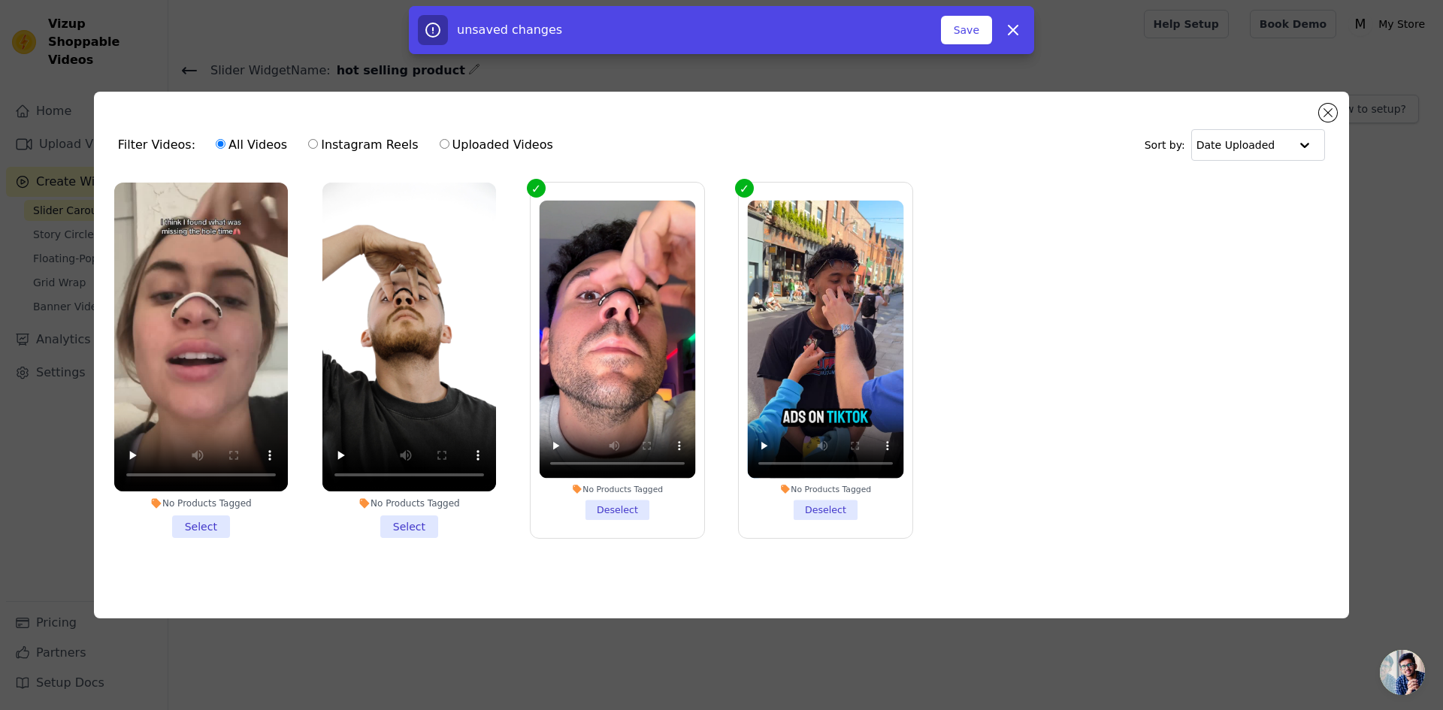
click at [418, 513] on li "No Products Tagged Select" at bounding box center [409, 360] width 174 height 355
click at [0, 0] on input "No Products Tagged Select" at bounding box center [0, 0] width 0 height 0
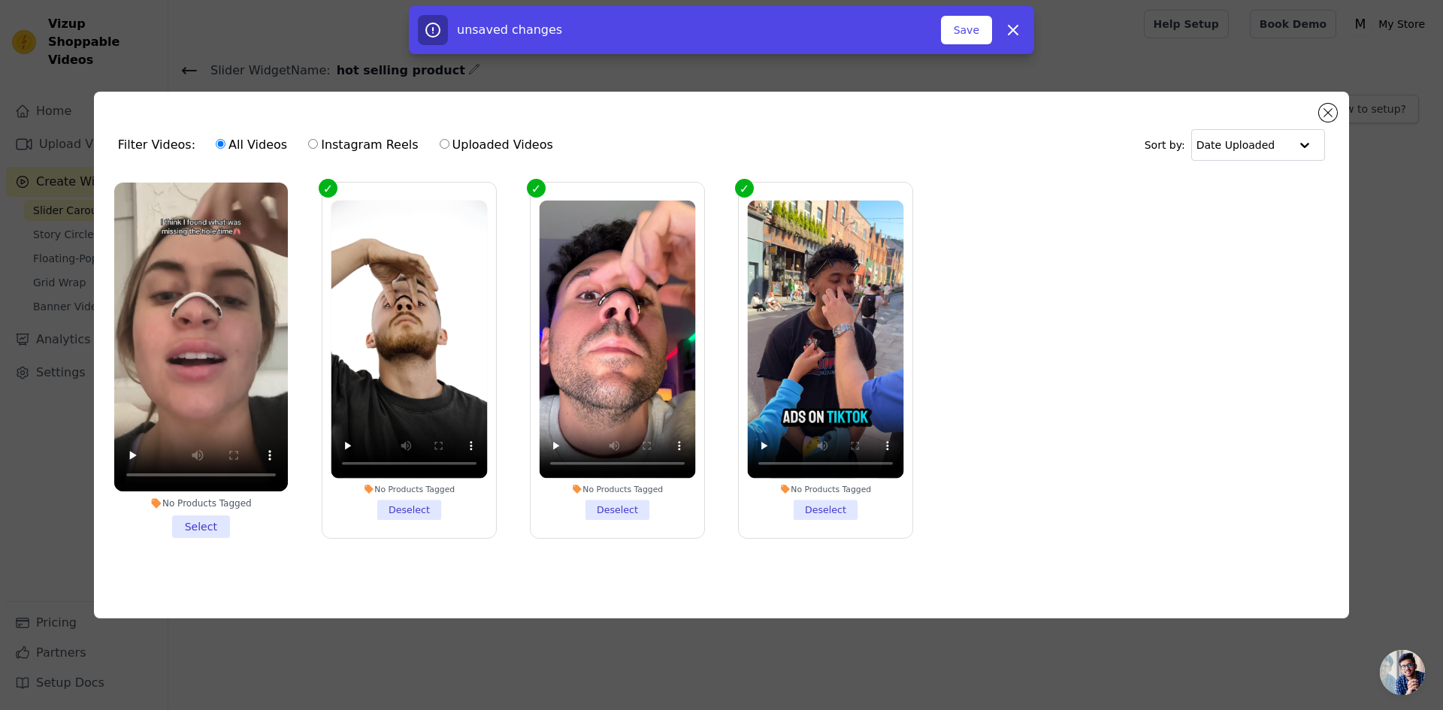
click at [226, 528] on li "No Products Tagged Select" at bounding box center [201, 360] width 174 height 355
click at [0, 0] on input "No Products Tagged Select" at bounding box center [0, 0] width 0 height 0
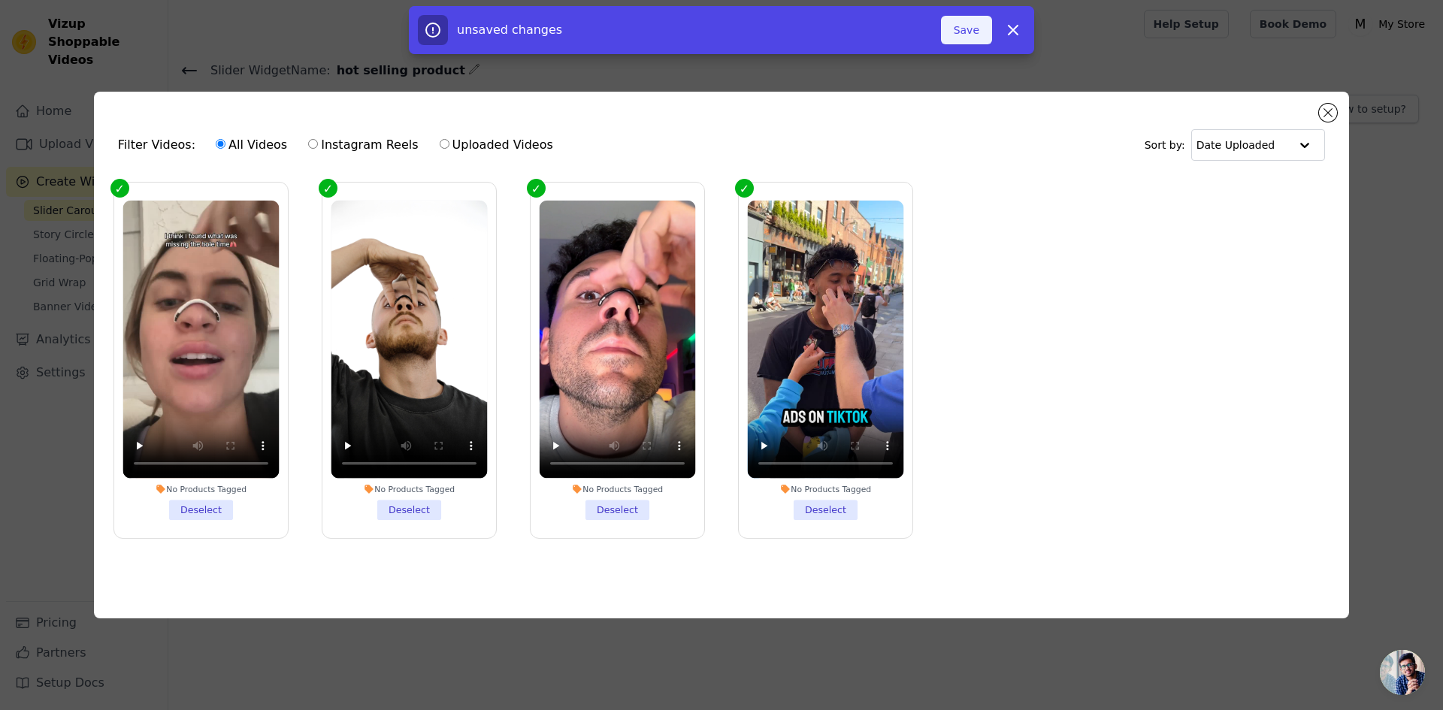
click at [978, 23] on button "Save" at bounding box center [966, 30] width 51 height 29
click at [979, 37] on button "Save" at bounding box center [966, 30] width 51 height 29
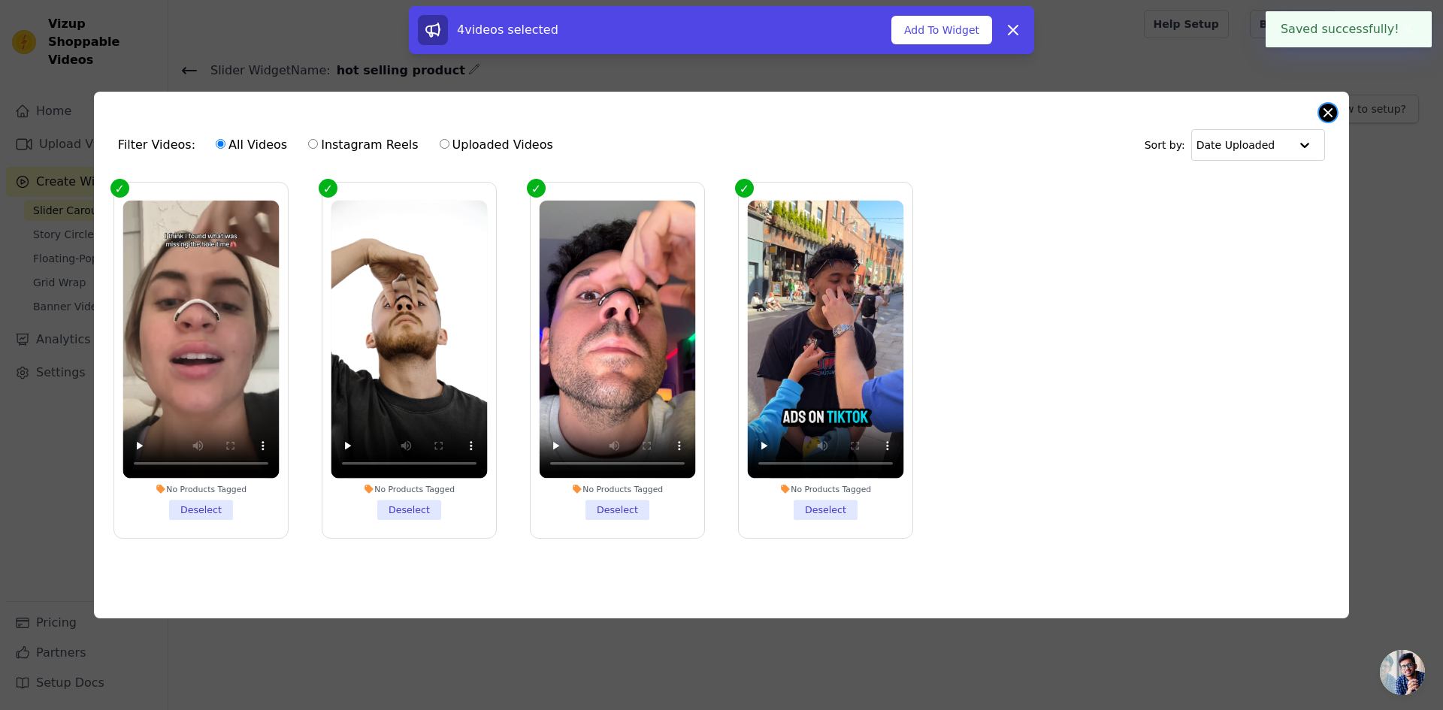
click at [1333, 108] on button "Close modal" at bounding box center [1328, 113] width 18 height 18
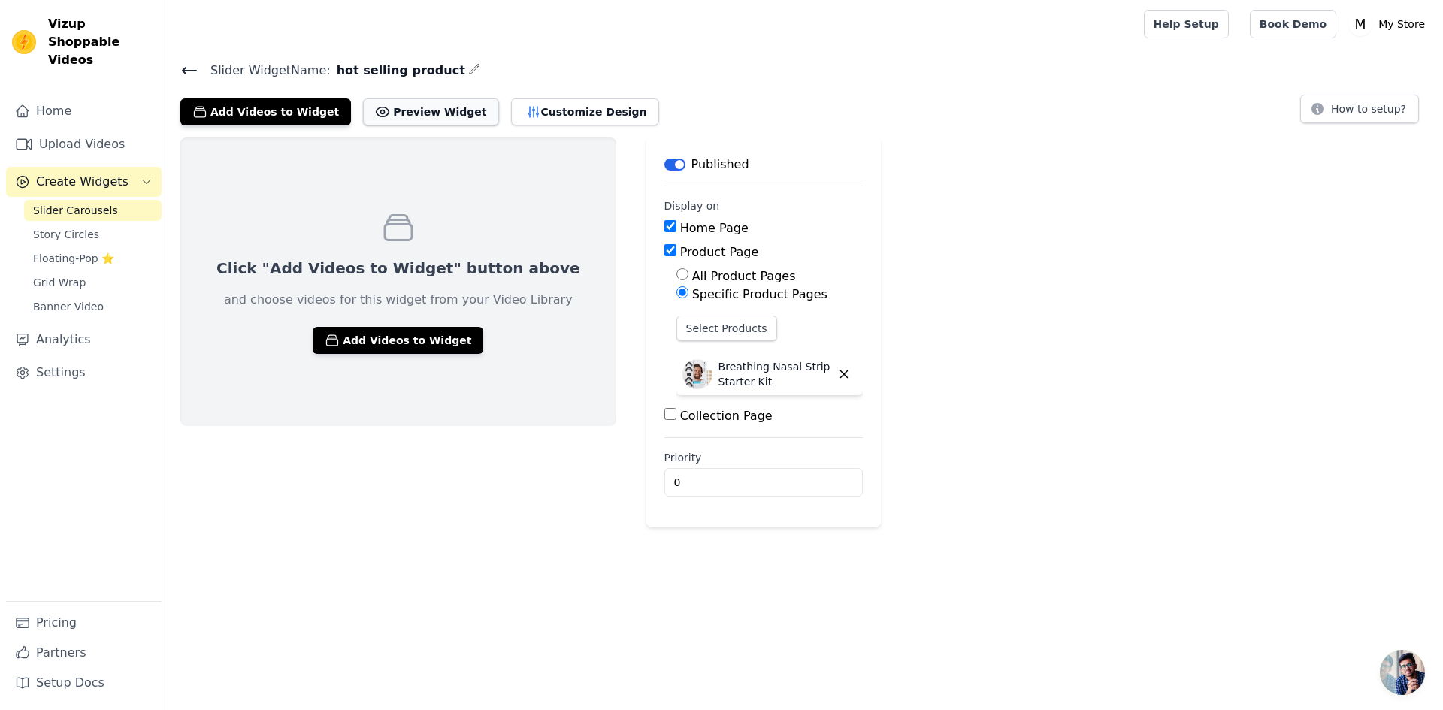
click at [391, 98] on button "Preview Widget" at bounding box center [430, 111] width 135 height 27
click at [396, 304] on p "and choose videos for this widget from your Video Library" at bounding box center [398, 300] width 349 height 18
click at [400, 346] on button "Add Videos to Widget" at bounding box center [398, 340] width 171 height 27
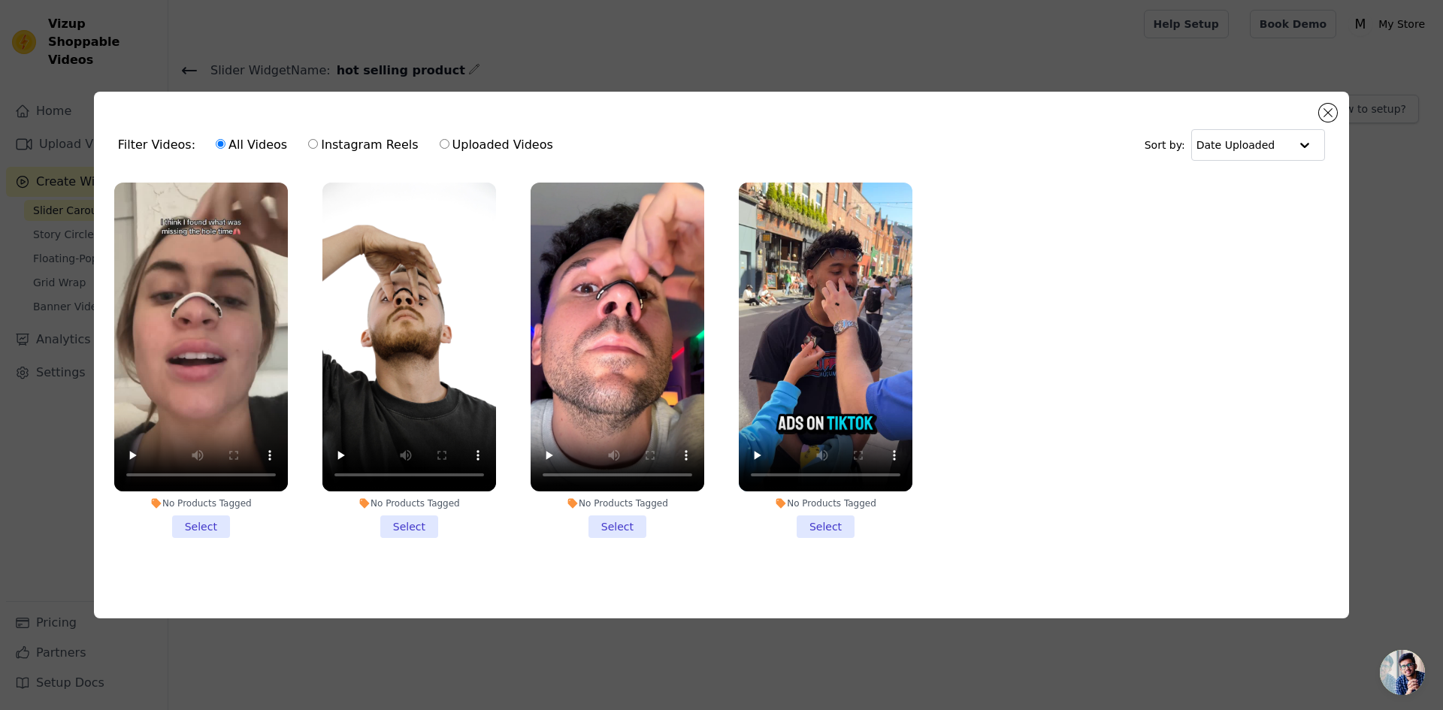
click at [602, 526] on li "No Products Tagged Select" at bounding box center [618, 360] width 174 height 355
click at [0, 0] on input "No Products Tagged Select" at bounding box center [0, 0] width 0 height 0
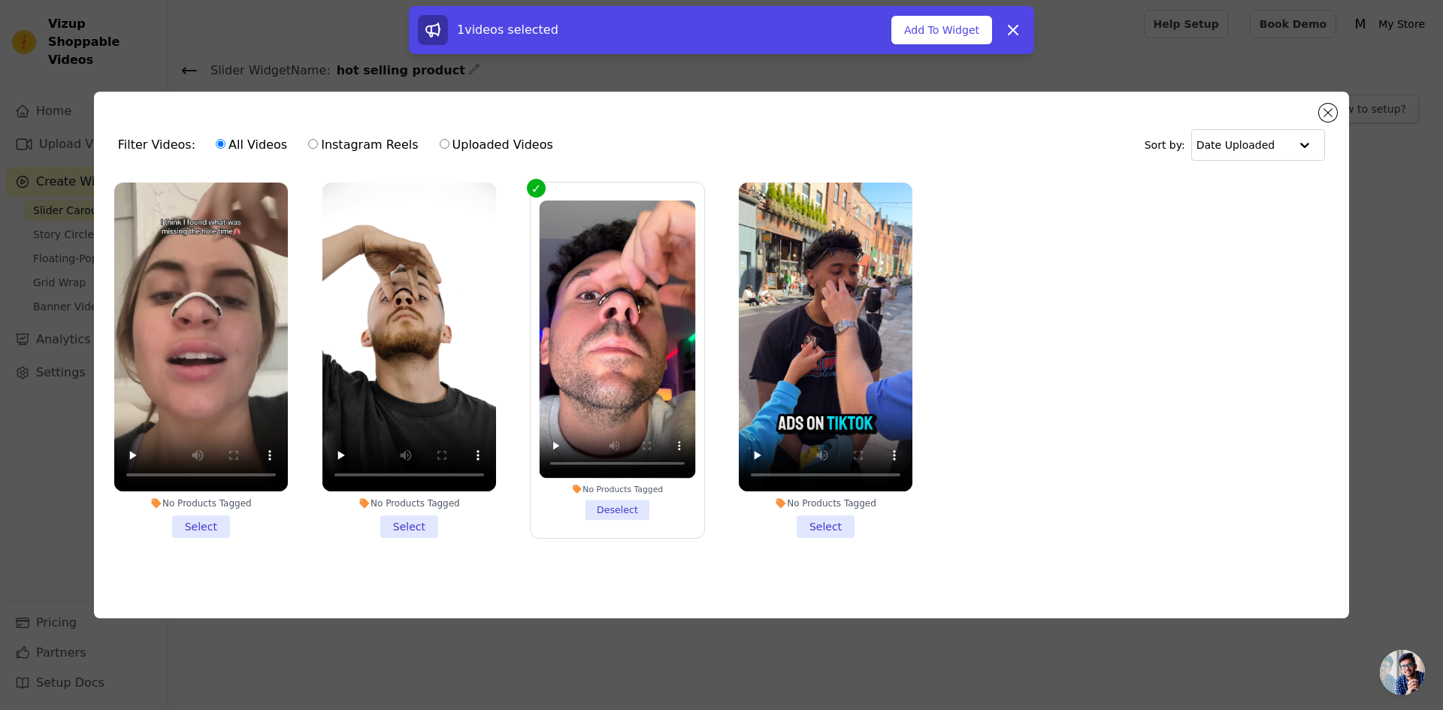
click at [809, 523] on li "No Products Tagged Select" at bounding box center [826, 360] width 174 height 355
click at [0, 0] on input "No Products Tagged Select" at bounding box center [0, 0] width 0 height 0
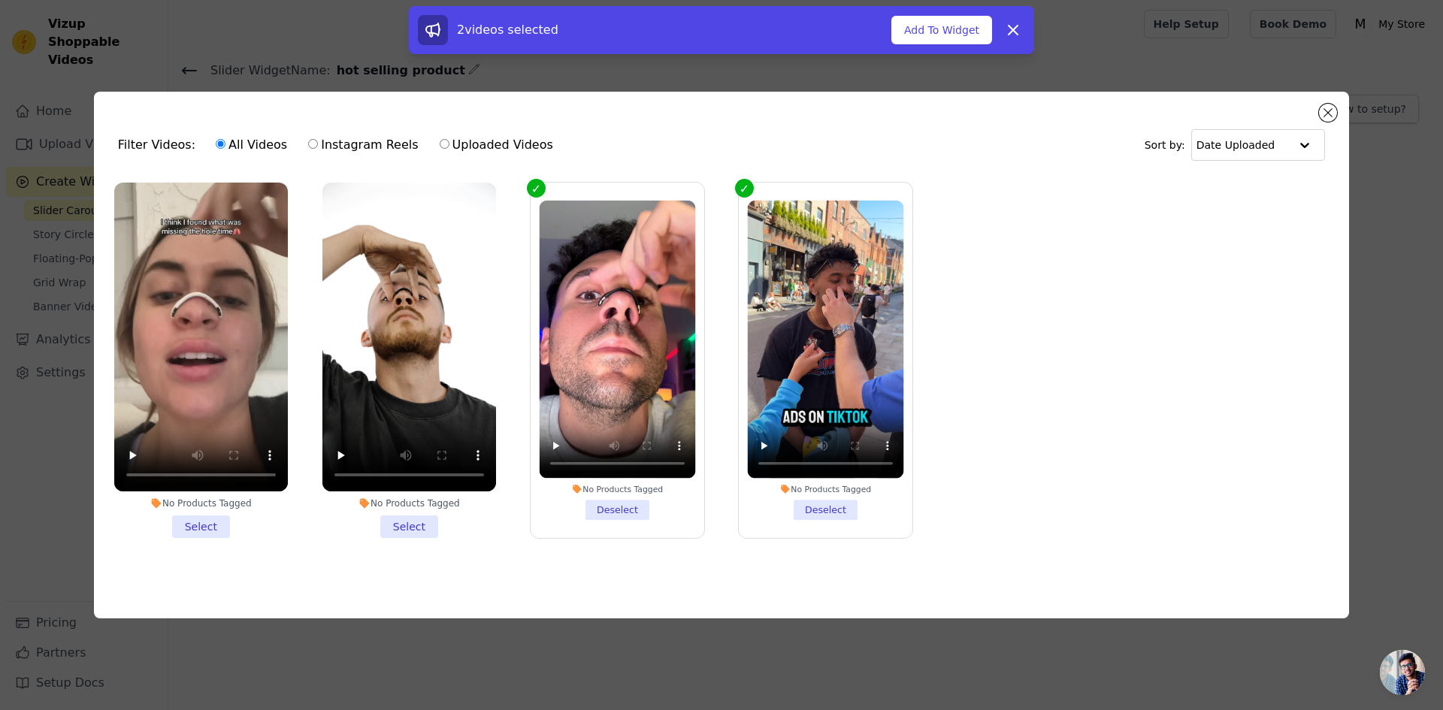
click at [407, 516] on li "No Products Tagged Select" at bounding box center [409, 360] width 174 height 355
click at [0, 0] on input "No Products Tagged Select" at bounding box center [0, 0] width 0 height 0
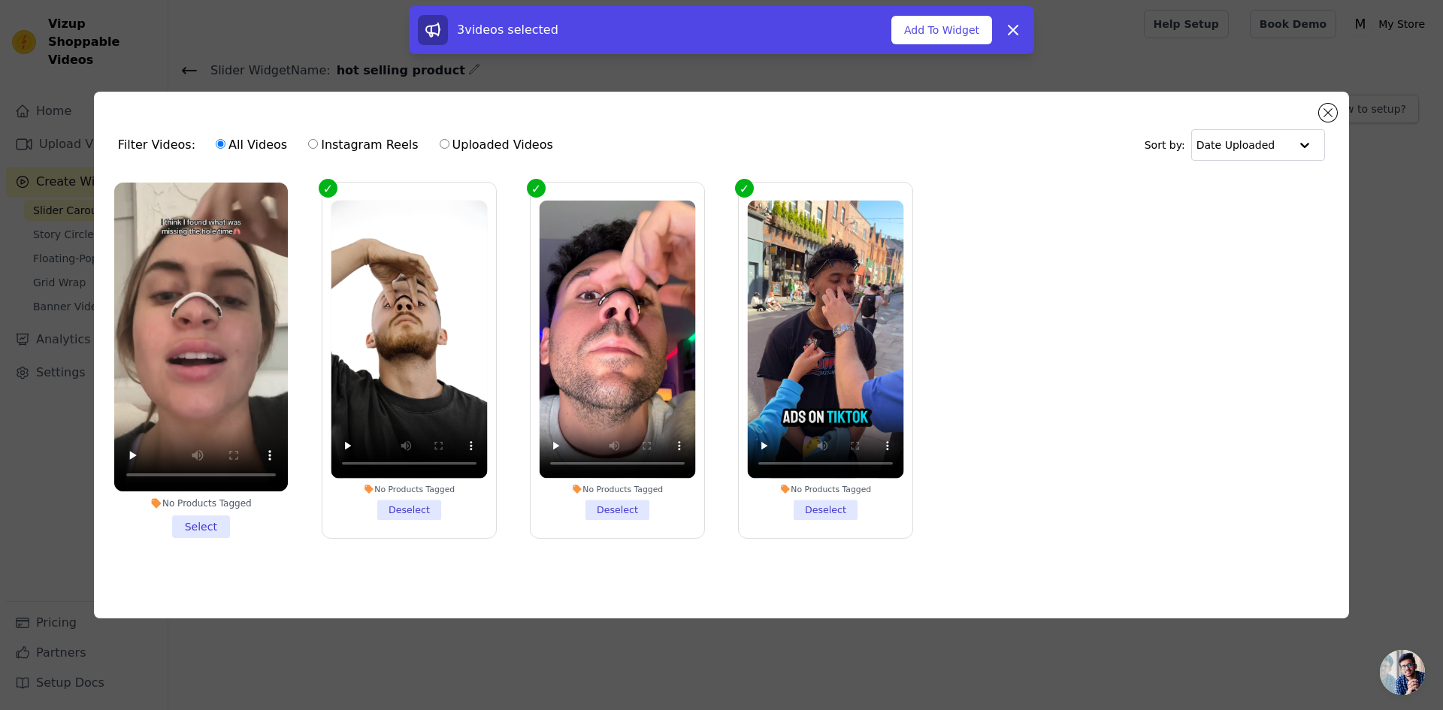
click at [176, 526] on li "No Products Tagged Select" at bounding box center [201, 360] width 174 height 355
click at [0, 0] on input "No Products Tagged Select" at bounding box center [0, 0] width 0 height 0
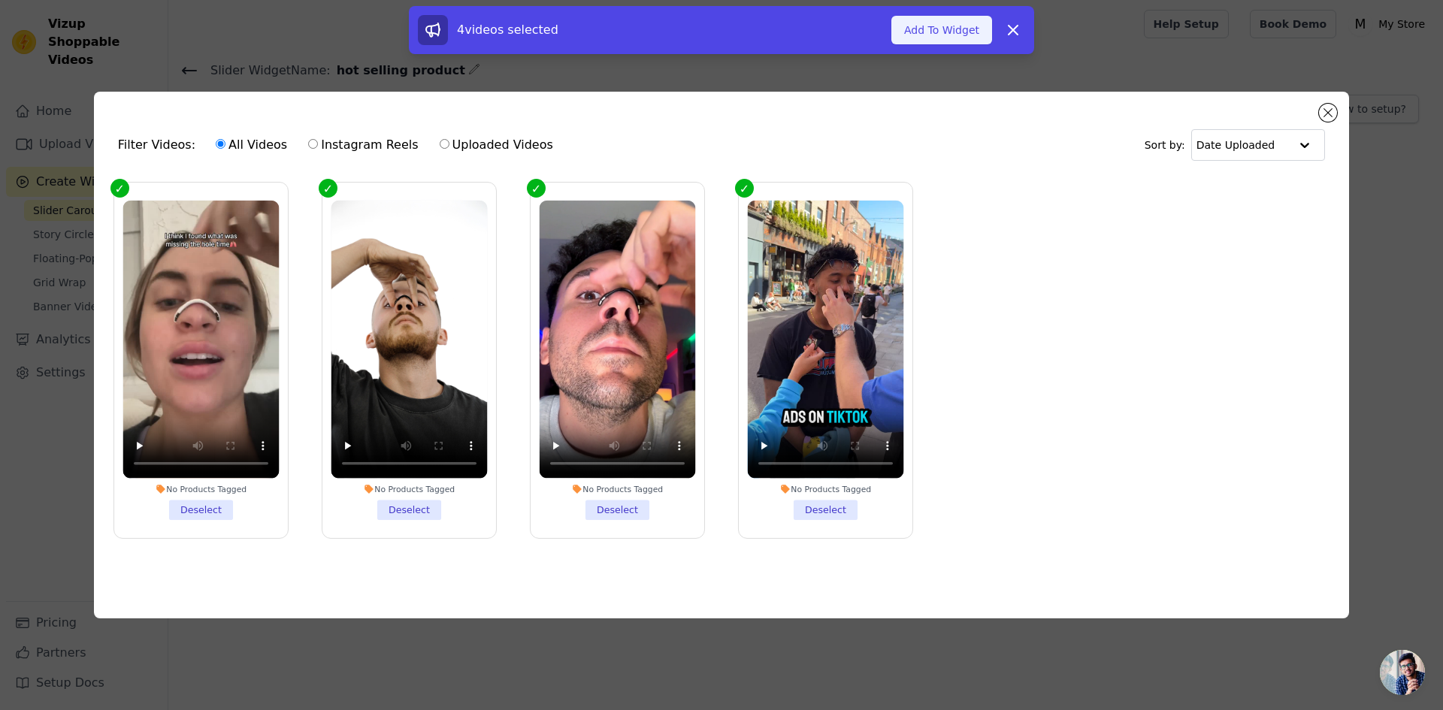
click at [944, 17] on button "Add To Widget" at bounding box center [941, 30] width 101 height 29
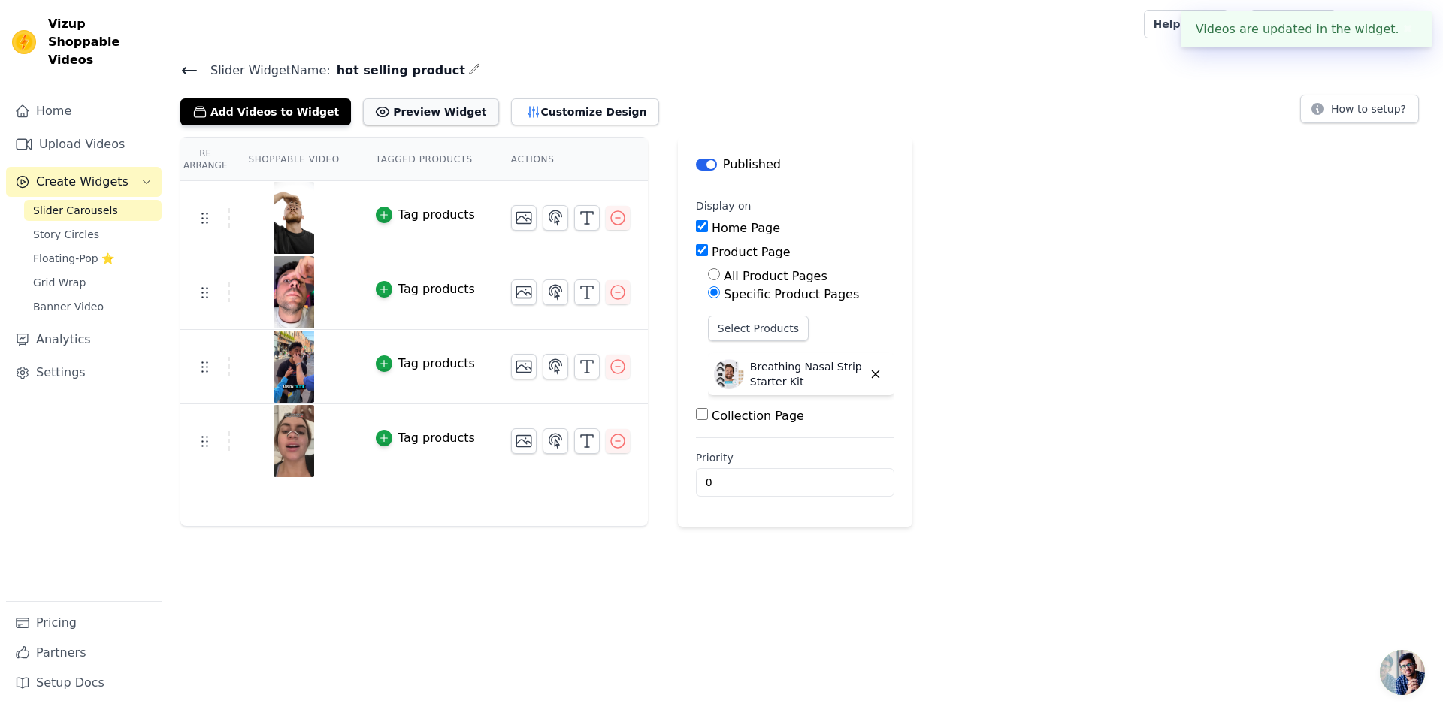
click at [404, 121] on button "Preview Widget" at bounding box center [430, 111] width 135 height 27
click at [80, 275] on span "Grid Wrap" at bounding box center [59, 282] width 53 height 15
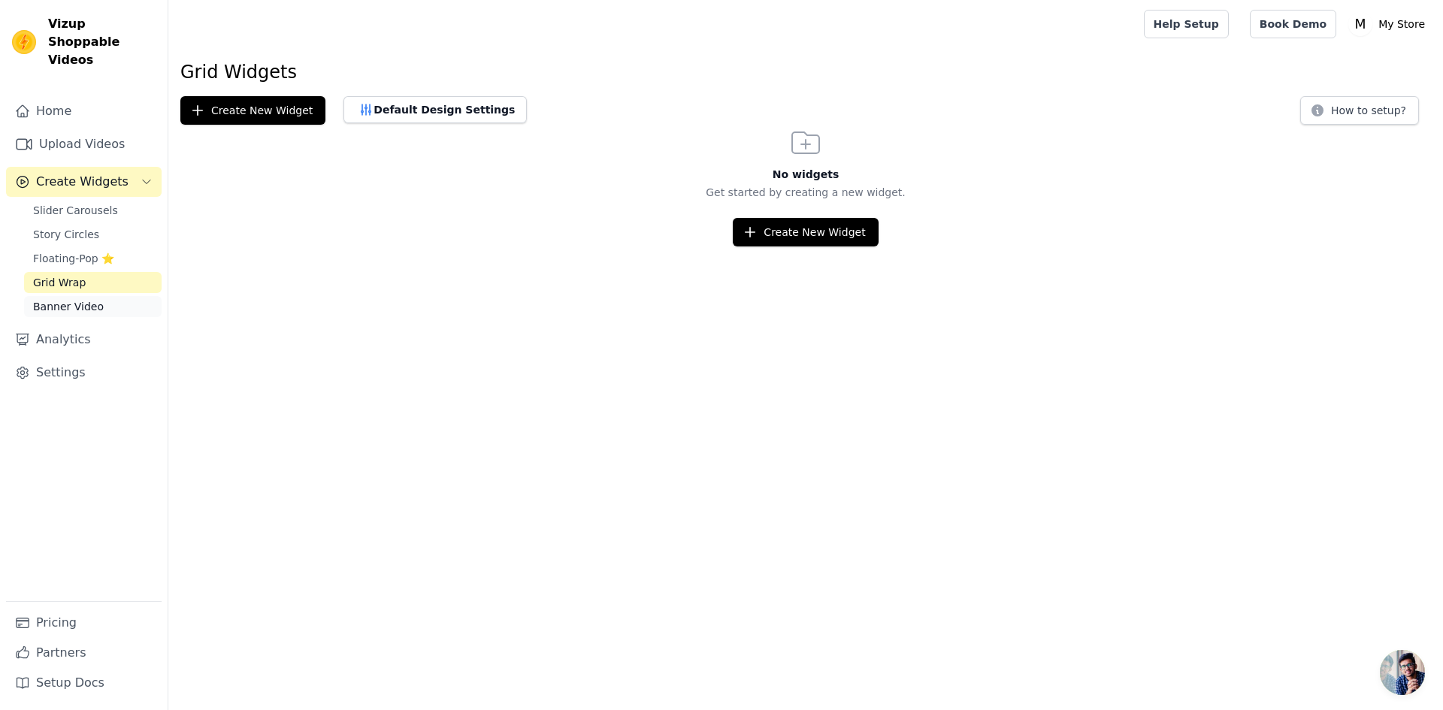
click at [104, 296] on link "Banner Video" at bounding box center [93, 306] width 138 height 21
click at [788, 241] on button "Create New Widget" at bounding box center [805, 232] width 145 height 29
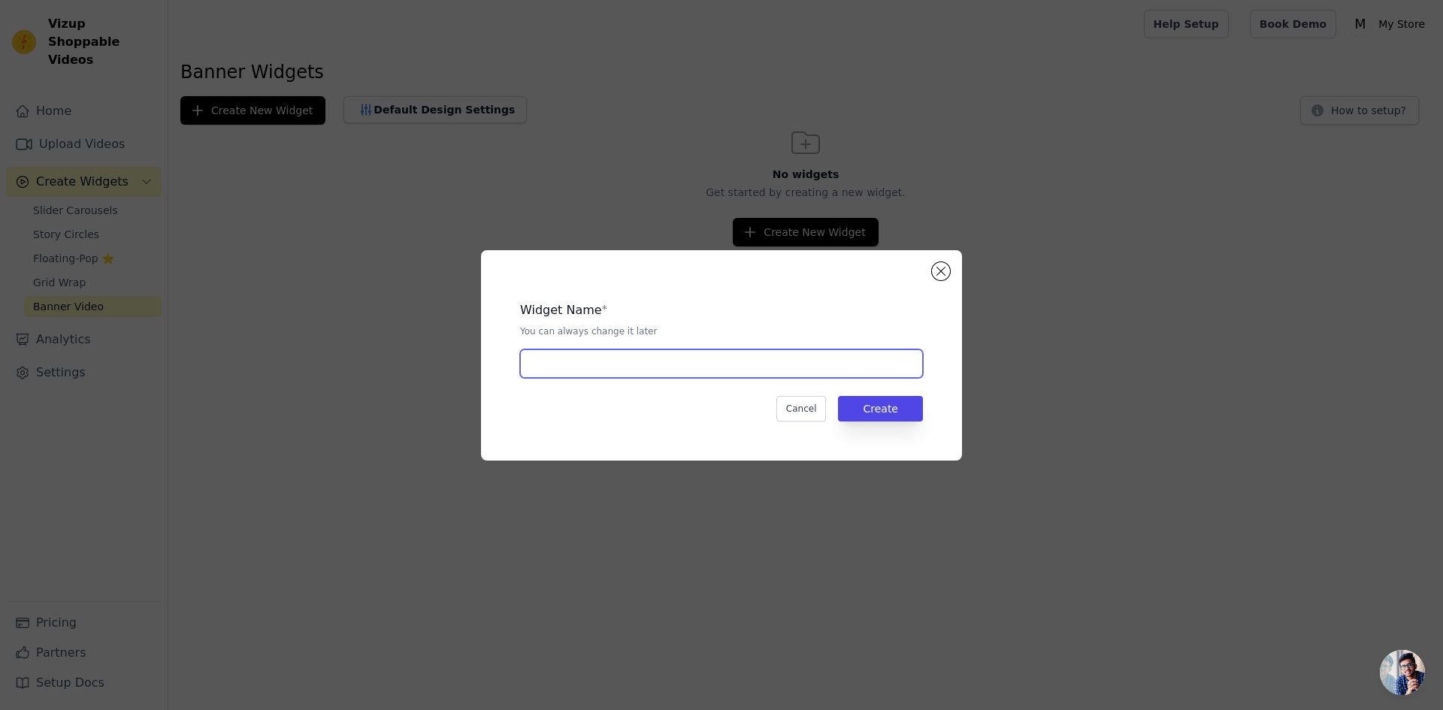
click at [833, 352] on input "text" at bounding box center [721, 363] width 403 height 29
click at [949, 259] on div "Widget Name * You can always change it later Cancel Create" at bounding box center [721, 355] width 481 height 210
click at [949, 271] on button "Close modal" at bounding box center [941, 271] width 18 height 18
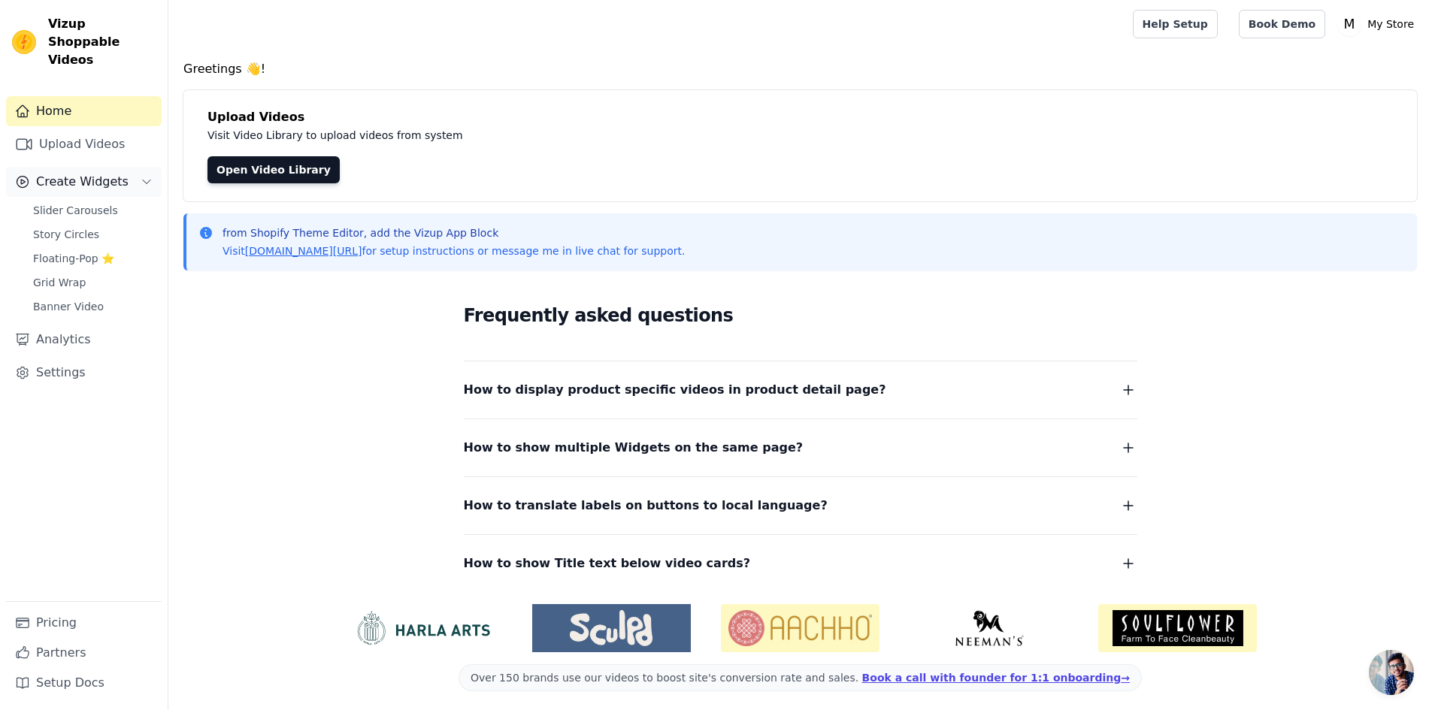
click at [143, 176] on icon "Sidebar" at bounding box center [147, 182] width 12 height 12
click at [107, 200] on link "Slider Carousels" at bounding box center [93, 210] width 138 height 21
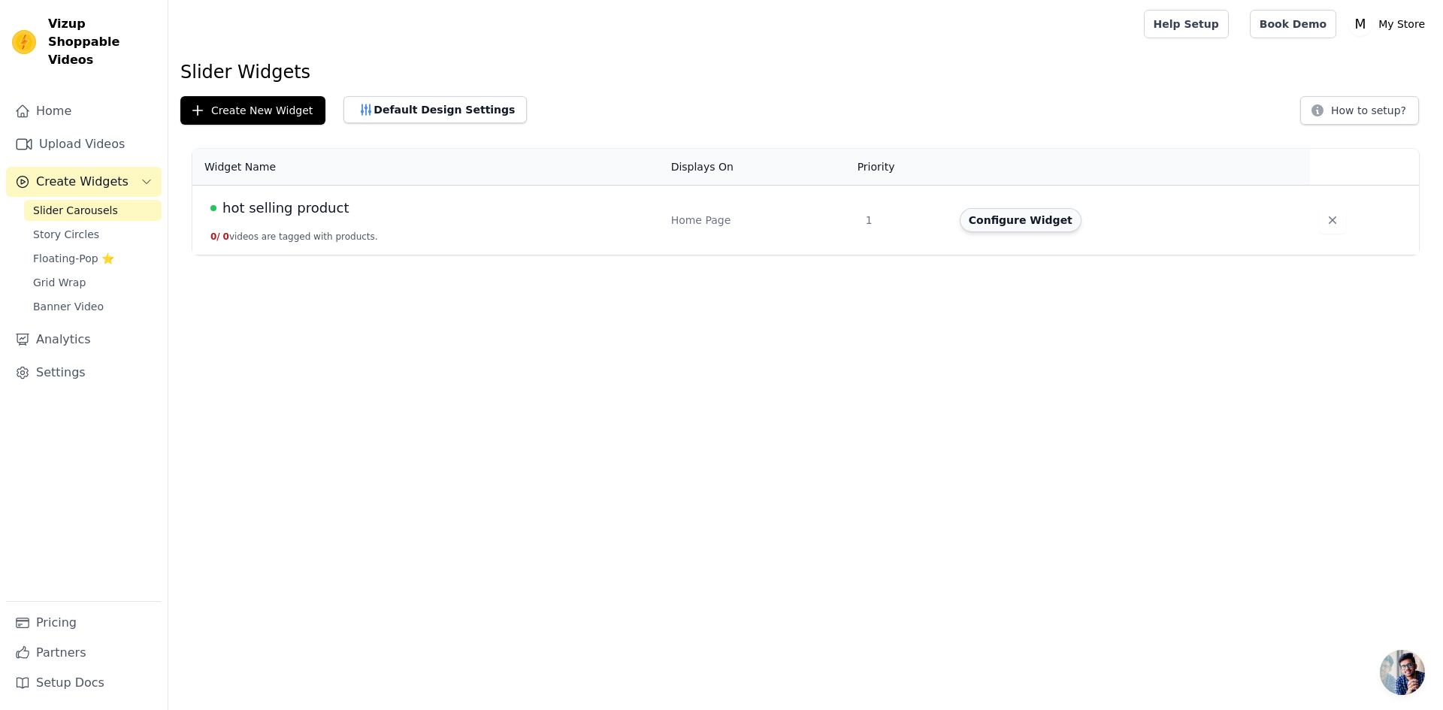
click at [1017, 217] on button "Configure Widget" at bounding box center [1021, 220] width 122 height 24
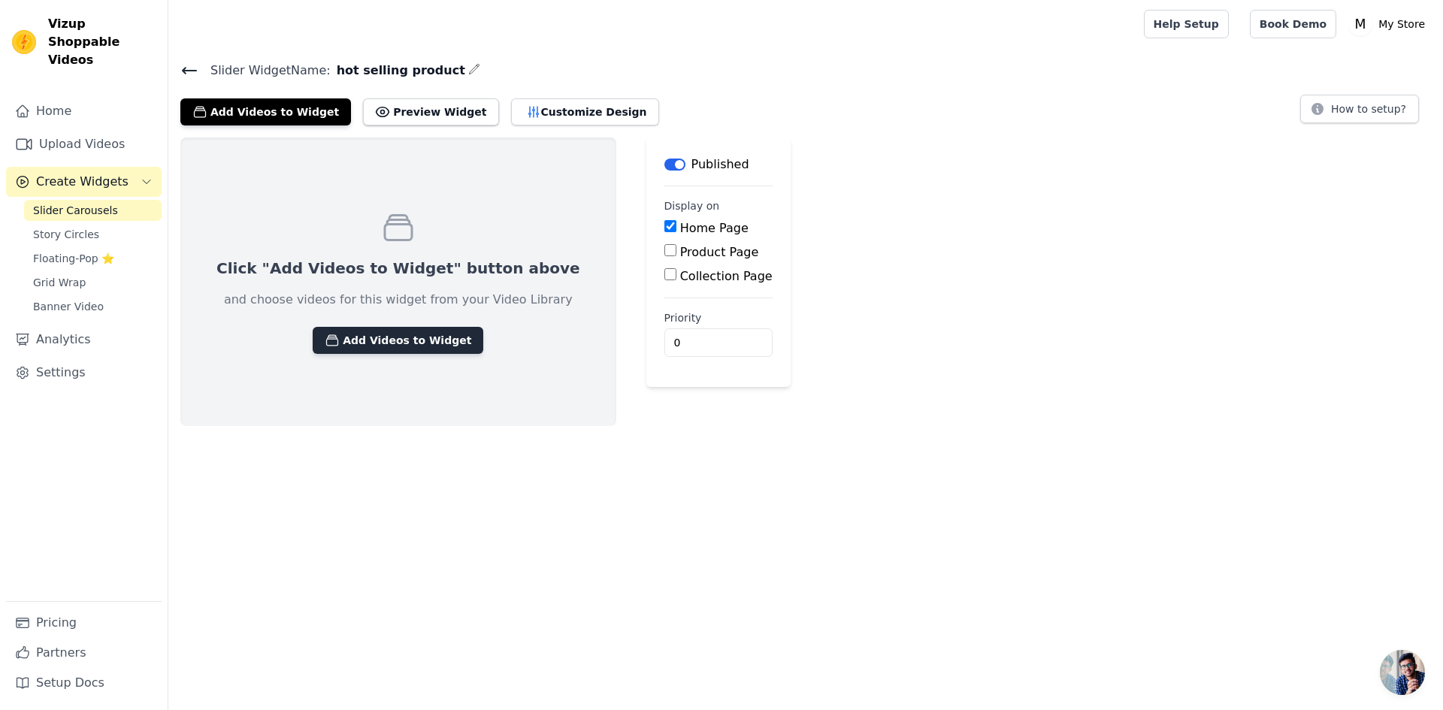
click at [389, 336] on button "Add Videos to Widget" at bounding box center [398, 340] width 171 height 27
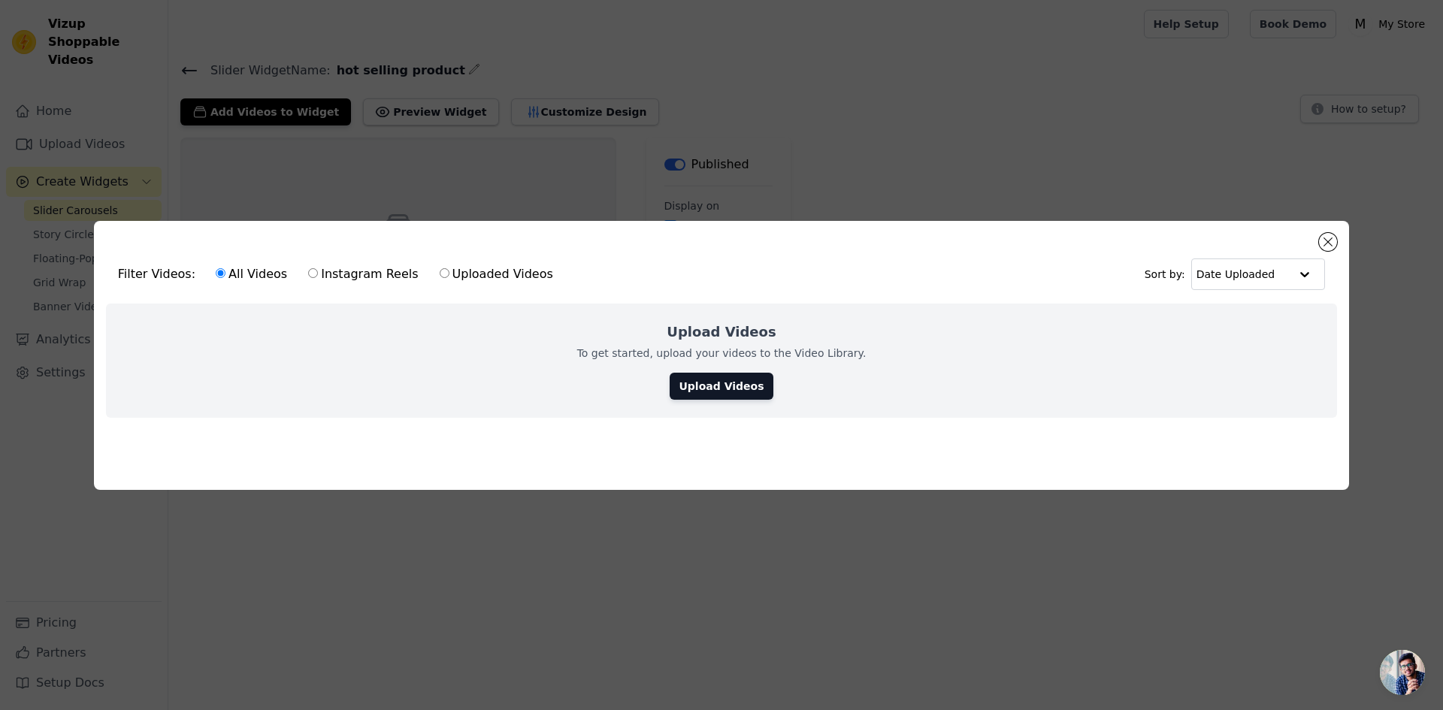
click at [320, 269] on label "Instagram Reels" at bounding box center [362, 275] width 111 height 20
click at [318, 269] on input "Instagram Reels" at bounding box center [313, 273] width 10 height 10
radio input "true"
click at [1342, 234] on div "Filter Videos: All Videos Instagram Reels Uploaded Videos Sort by: Date Uploade…" at bounding box center [721, 355] width 1255 height 269
click at [1332, 228] on div "Filter Videos: All Videos Instagram Reels Uploaded Videos Sort by: Date Uploade…" at bounding box center [721, 355] width 1255 height 269
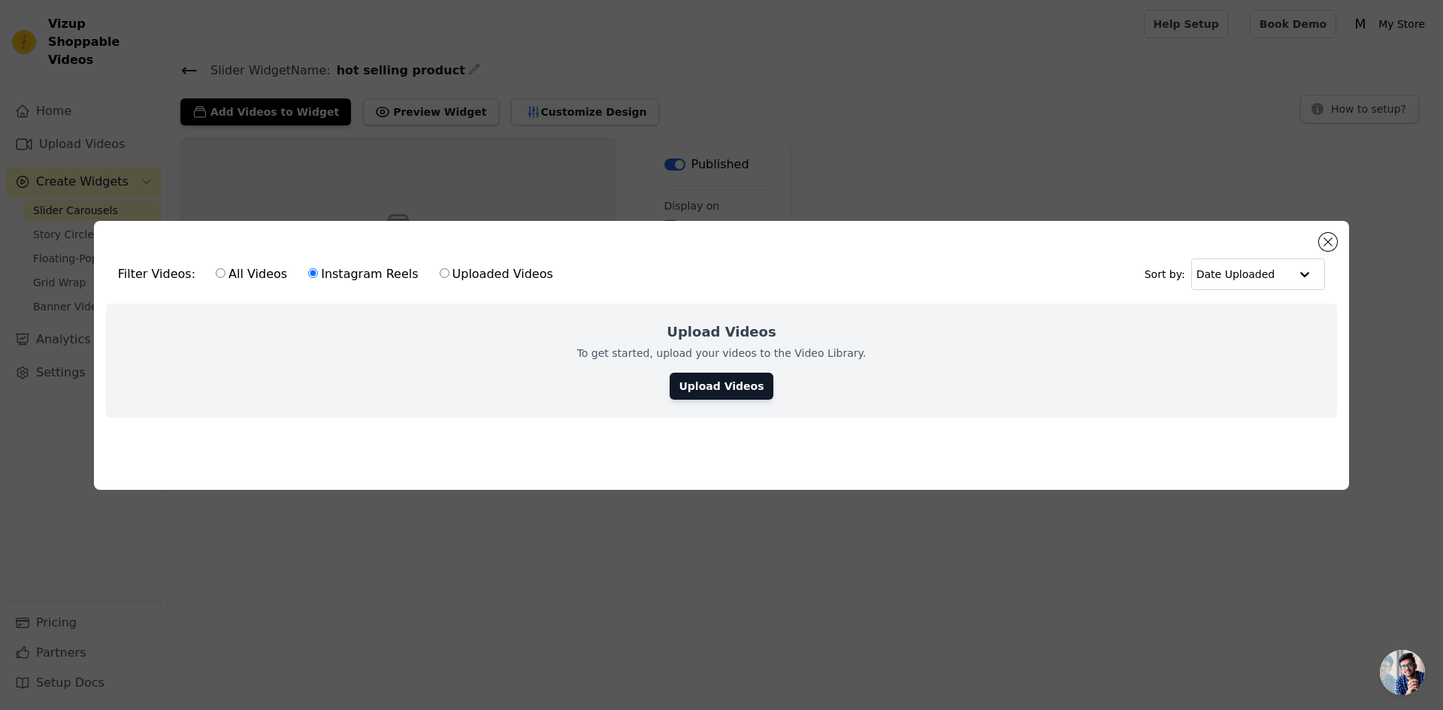
click at [1334, 228] on div "Filter Videos: All Videos Instagram Reels Uploaded Videos Sort by: Date Uploade…" at bounding box center [721, 355] width 1255 height 269
click at [1334, 233] on button "Close modal" at bounding box center [1328, 242] width 18 height 18
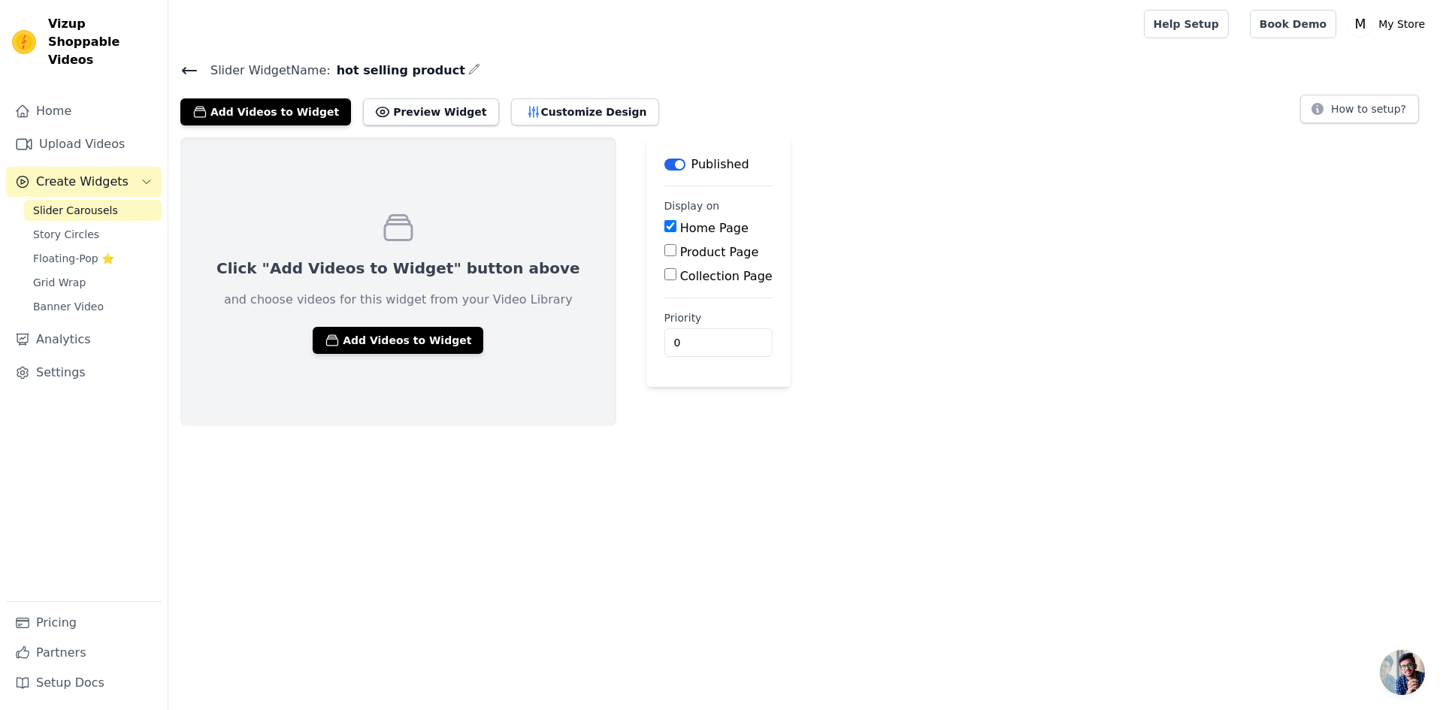
click at [664, 222] on div "Home Page" at bounding box center [718, 228] width 108 height 18
click at [646, 219] on main "Label Published Display on Home Page Product Page Collection Page Priority 0" at bounding box center [718, 263] width 144 height 250
click at [664, 225] on input "Home Page" at bounding box center [670, 226] width 12 height 12
checkbox input "false"
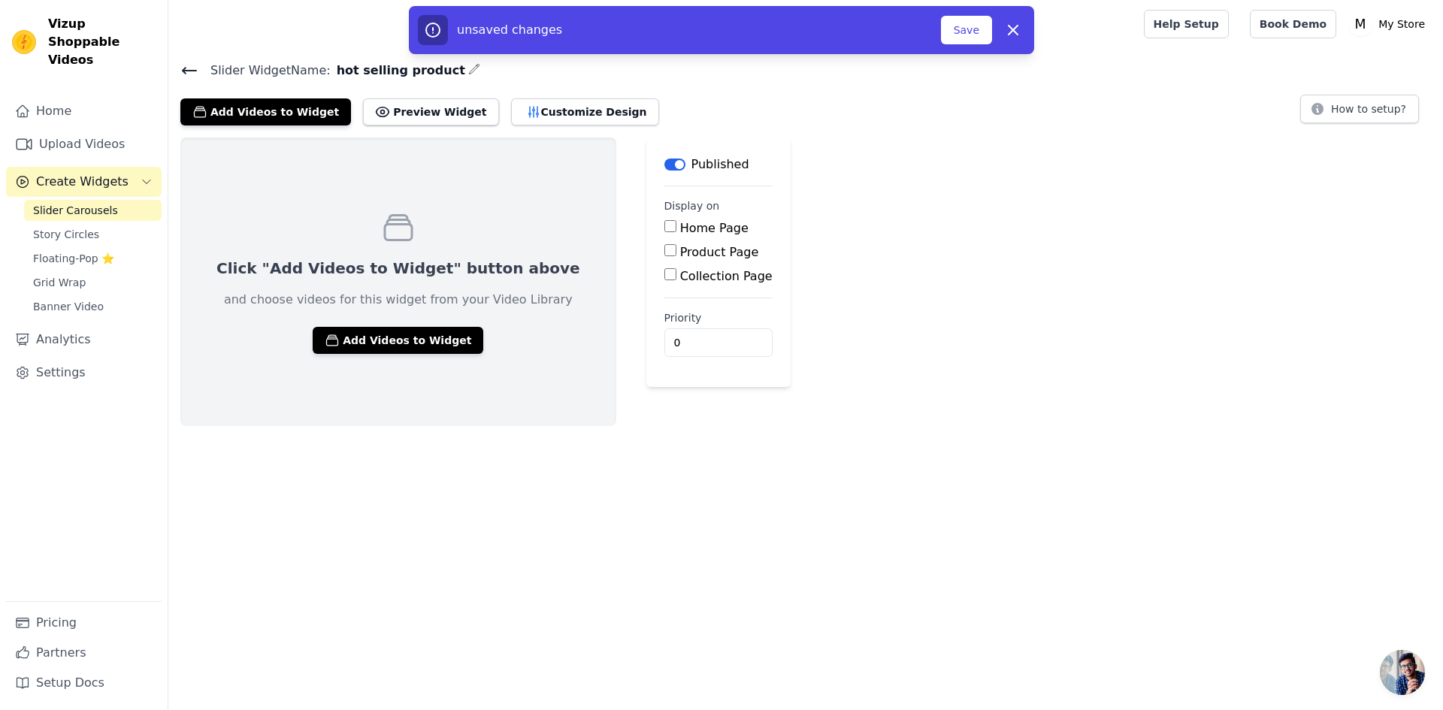
click at [91, 173] on span "Create Widgets" at bounding box center [82, 182] width 92 height 18
click at [106, 203] on span "Slider Carousels" at bounding box center [75, 210] width 85 height 15
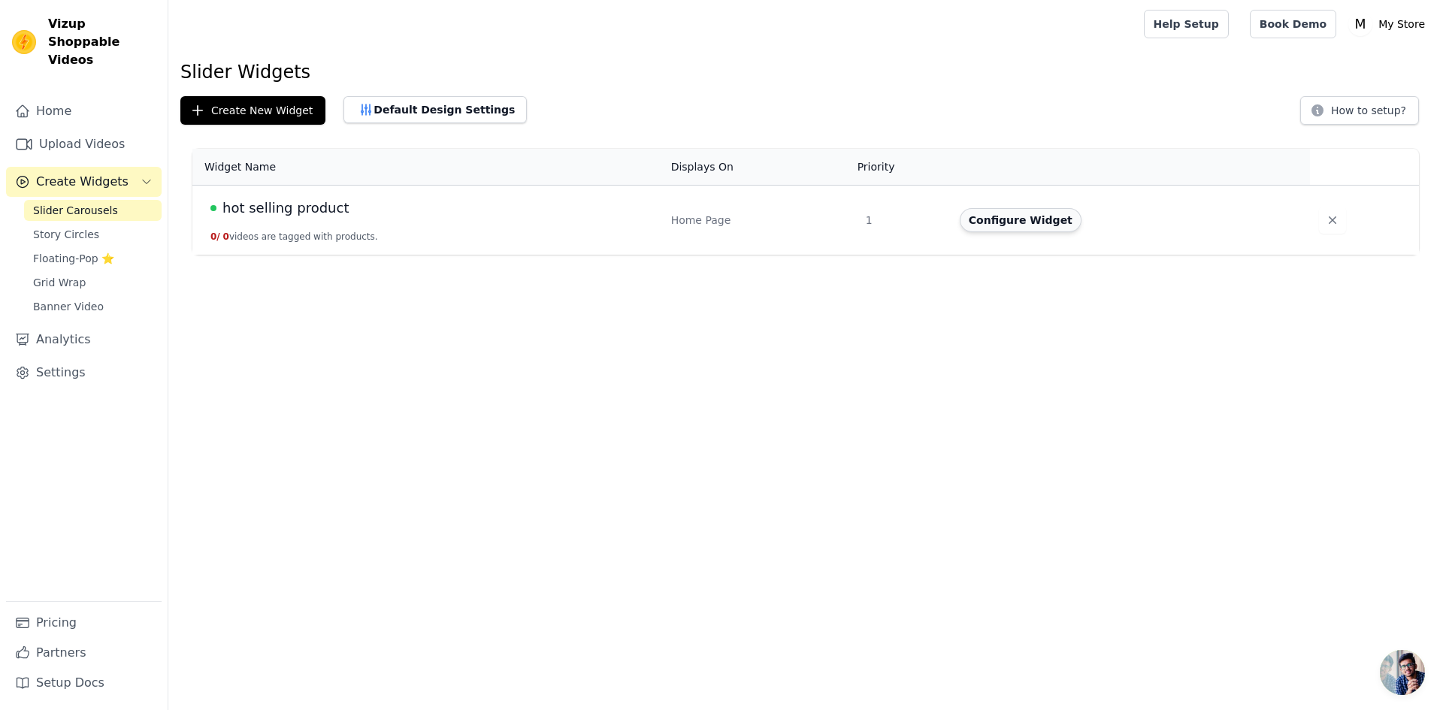
click at [985, 219] on button "Configure Widget" at bounding box center [1021, 220] width 122 height 24
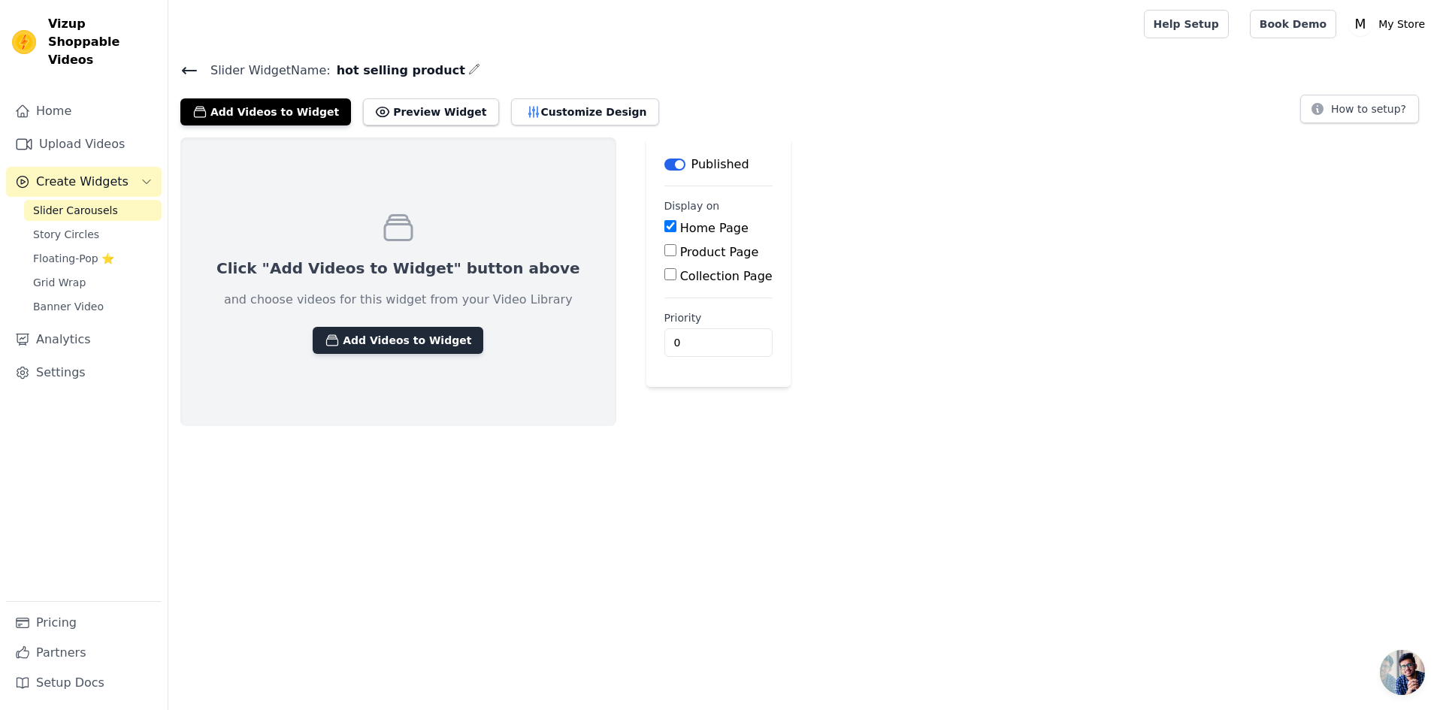
click at [389, 337] on button "Add Videos to Widget" at bounding box center [398, 340] width 171 height 27
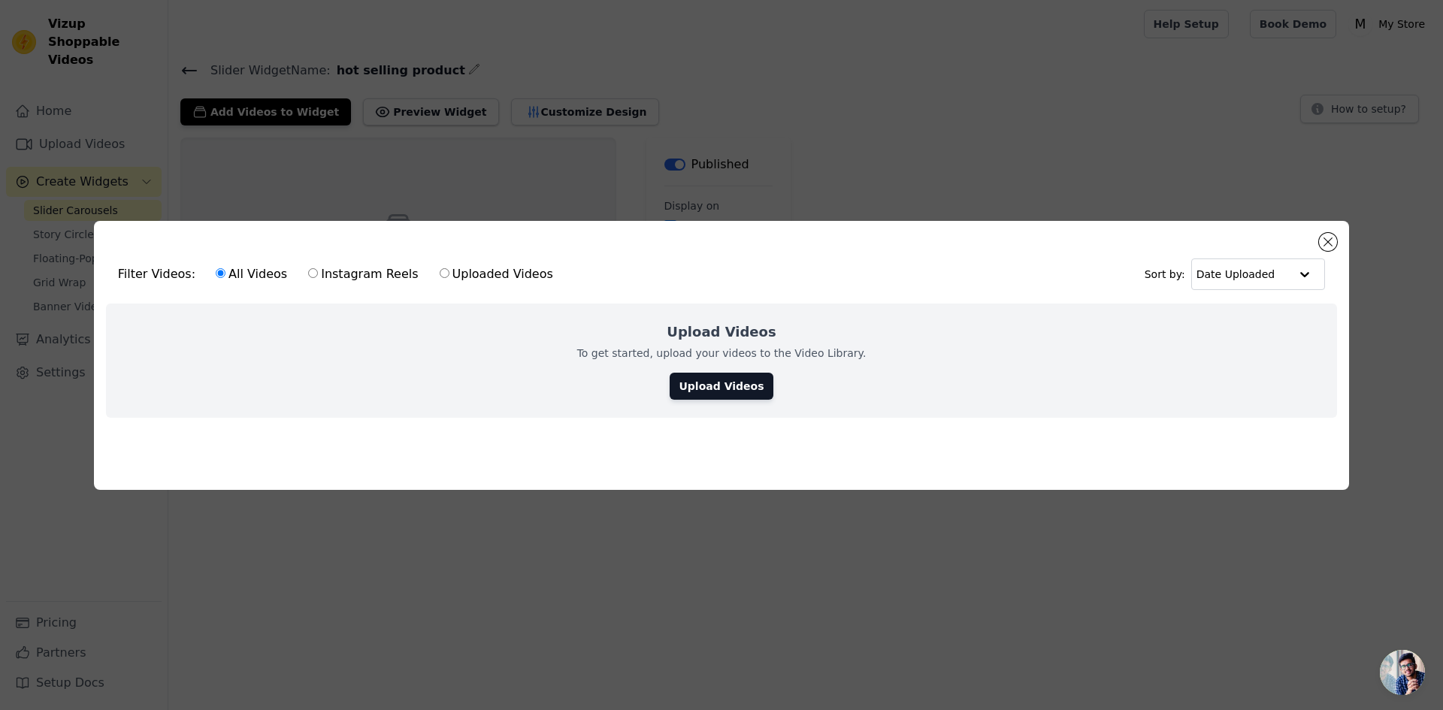
click at [327, 268] on label "Instagram Reels" at bounding box center [362, 275] width 111 height 20
click at [318, 268] on input "Instagram Reels" at bounding box center [313, 273] width 10 height 10
radio input "true"
click at [694, 378] on link "Upload Videos" at bounding box center [721, 386] width 103 height 27
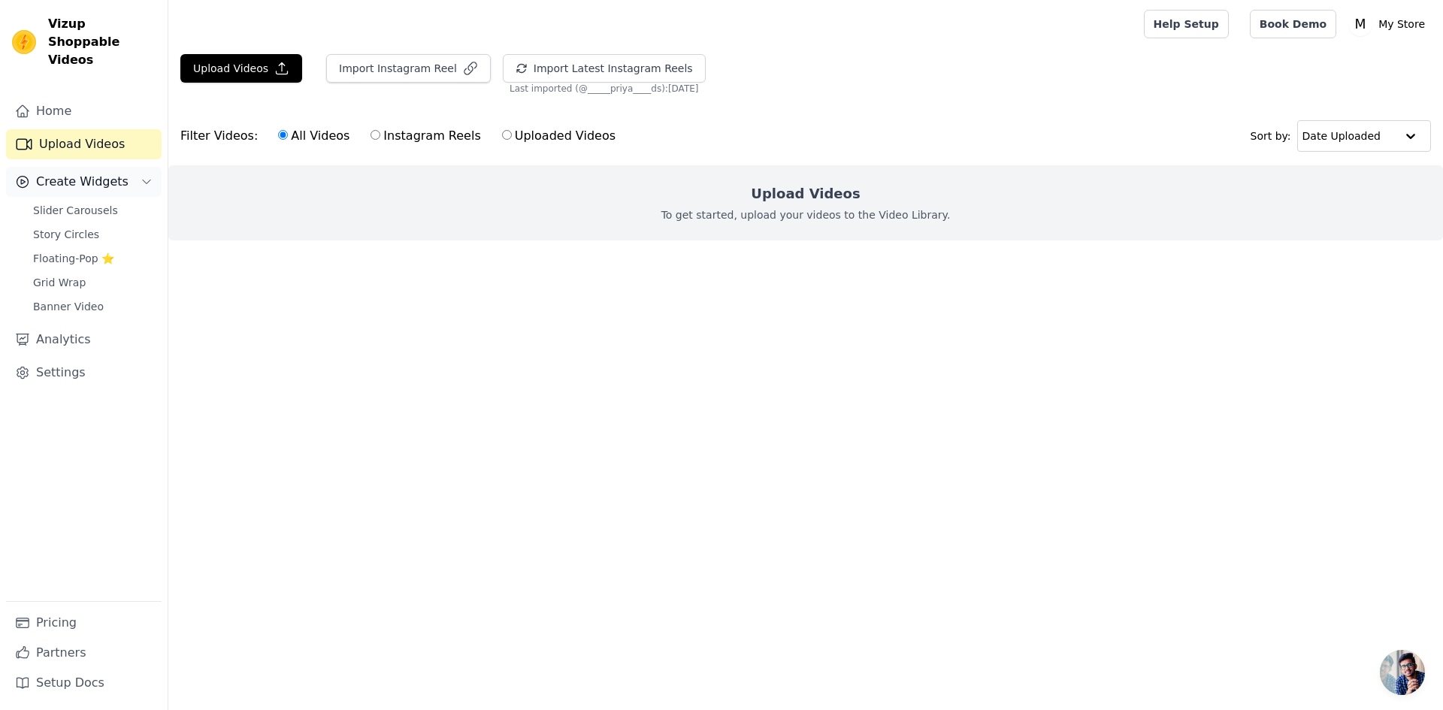
click at [118, 167] on button "Create Widgets" at bounding box center [84, 182] width 156 height 30
click at [119, 167] on button "Create Widgets" at bounding box center [84, 182] width 156 height 30
click at [336, 62] on button "Import Instagram Reel" at bounding box center [408, 68] width 165 height 29
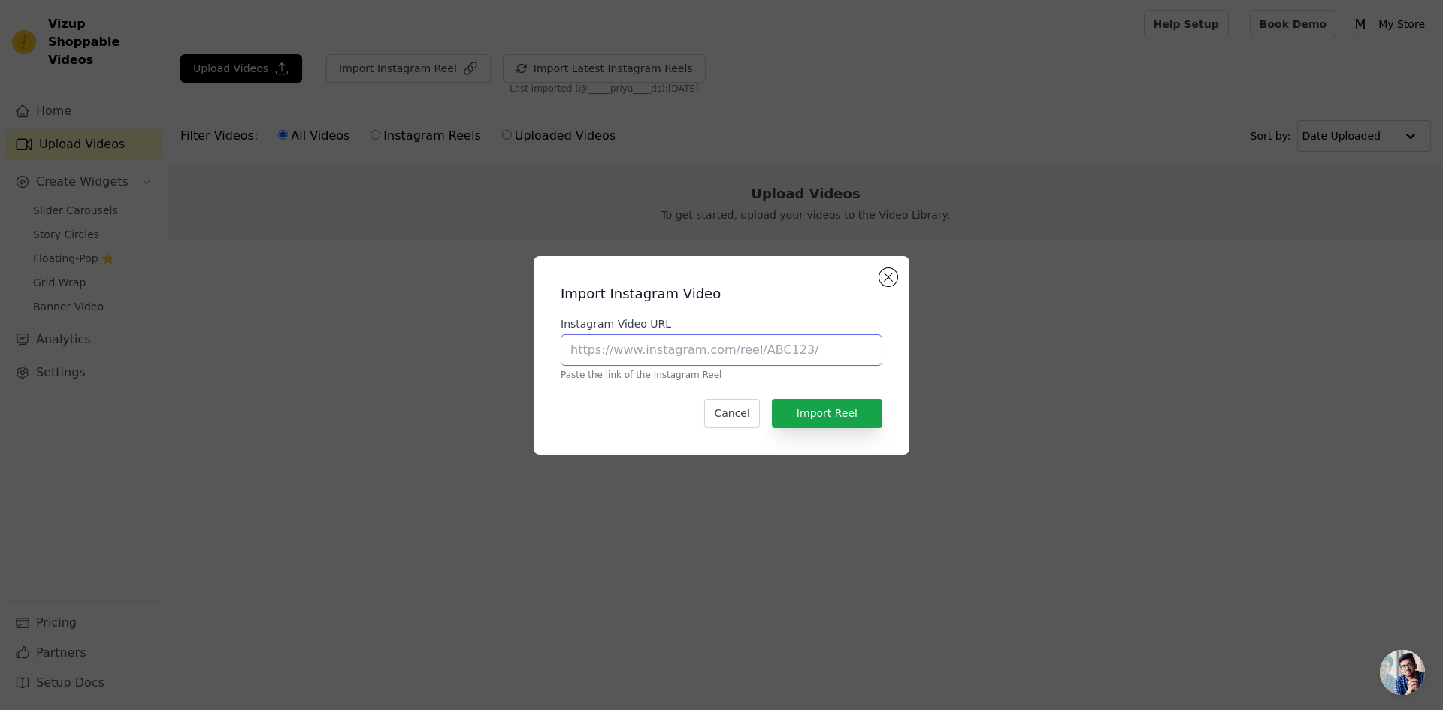
click at [685, 356] on input "Instagram Video URL" at bounding box center [722, 350] width 322 height 32
